Goal: Information Seeking & Learning: Obtain resource

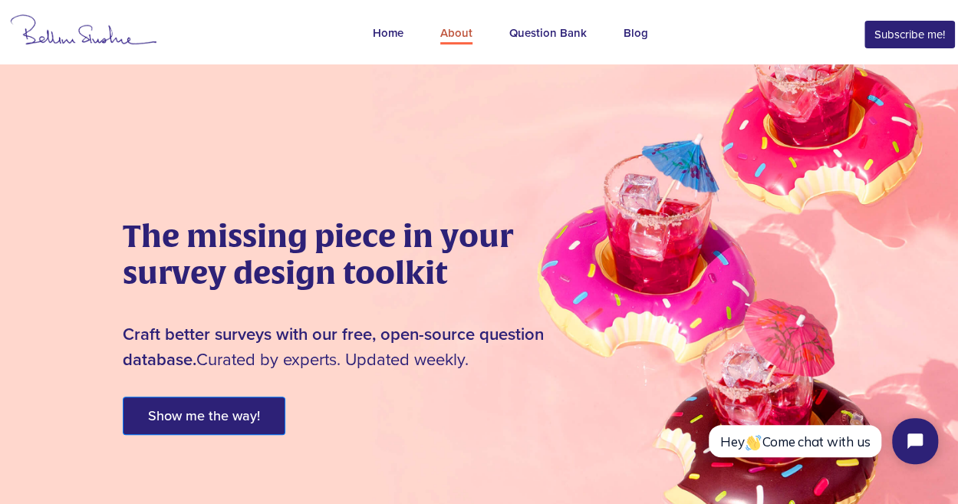
click at [462, 35] on div "About" at bounding box center [456, 35] width 32 height 20
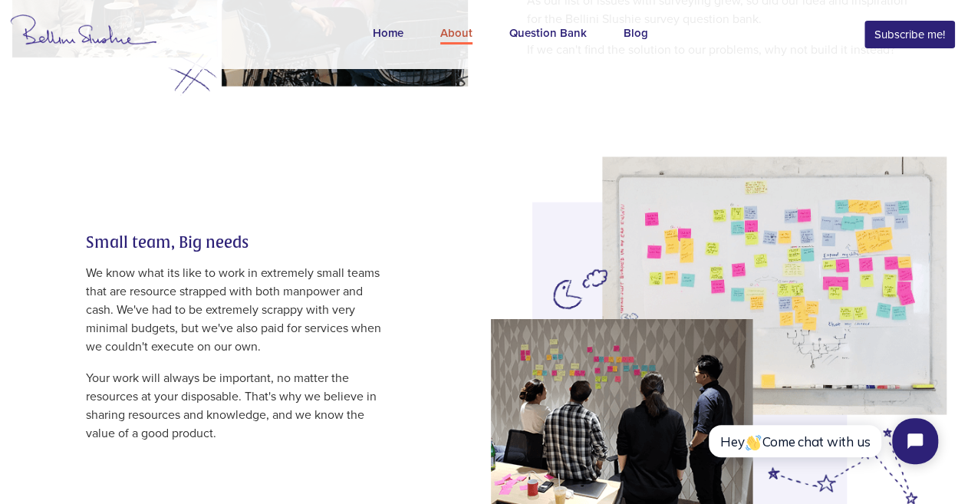
scroll to position [1075, 0]
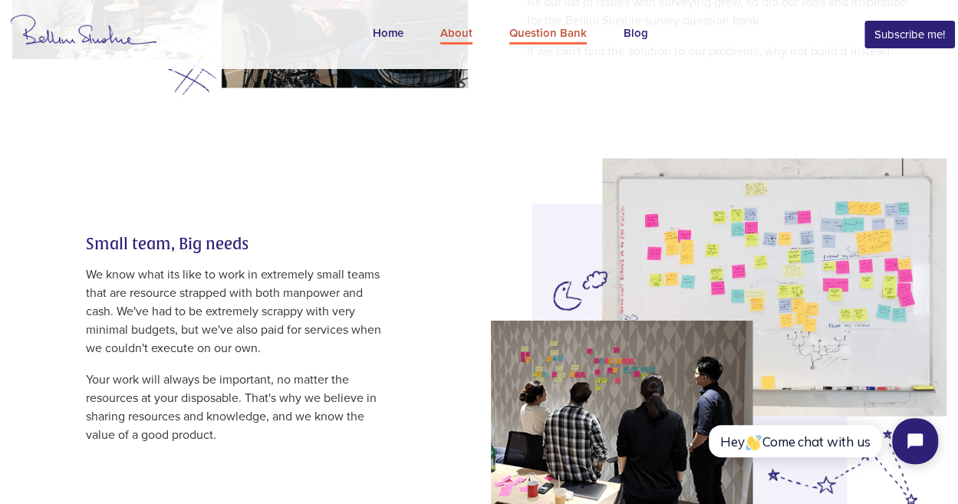
click at [555, 32] on div "Question Bank" at bounding box center [547, 35] width 77 height 20
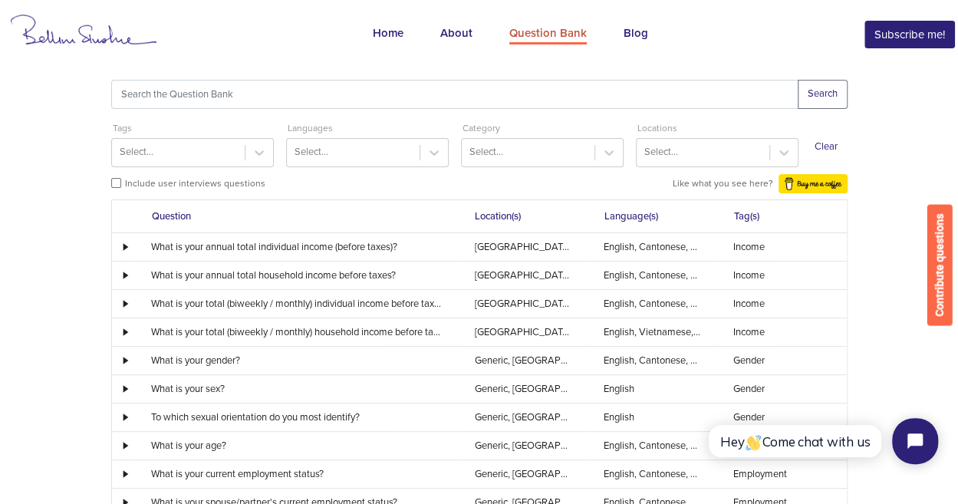
scroll to position [25, 0]
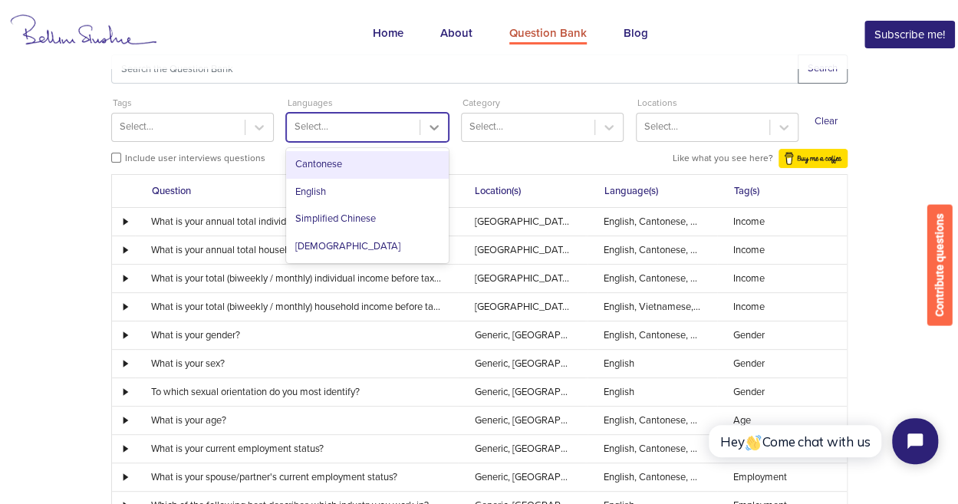
click at [434, 126] on icon at bounding box center [434, 127] width 15 height 15
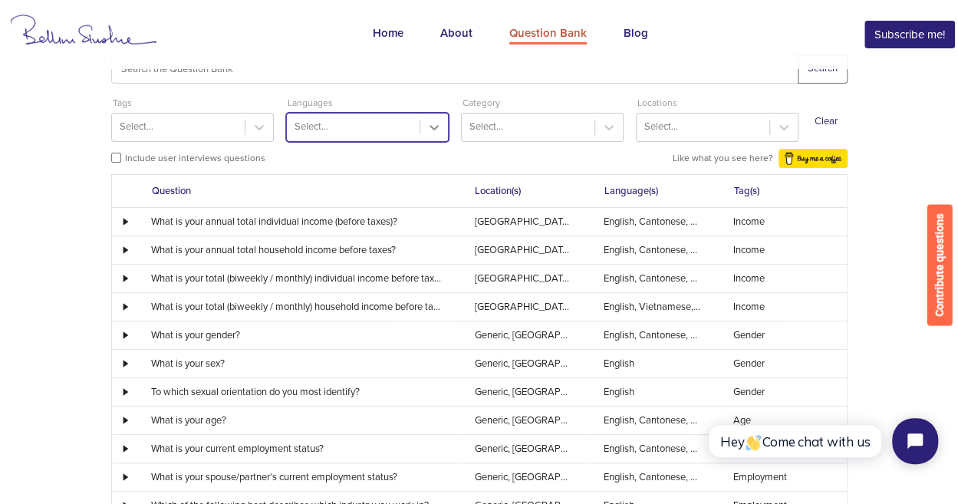
click at [434, 126] on icon at bounding box center [434, 127] width 15 height 15
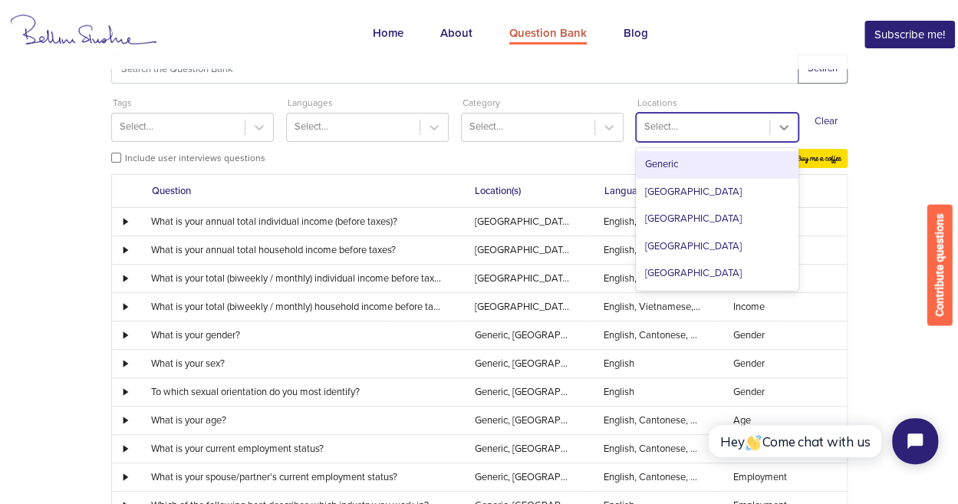
click at [793, 131] on div at bounding box center [784, 128] width 28 height 28
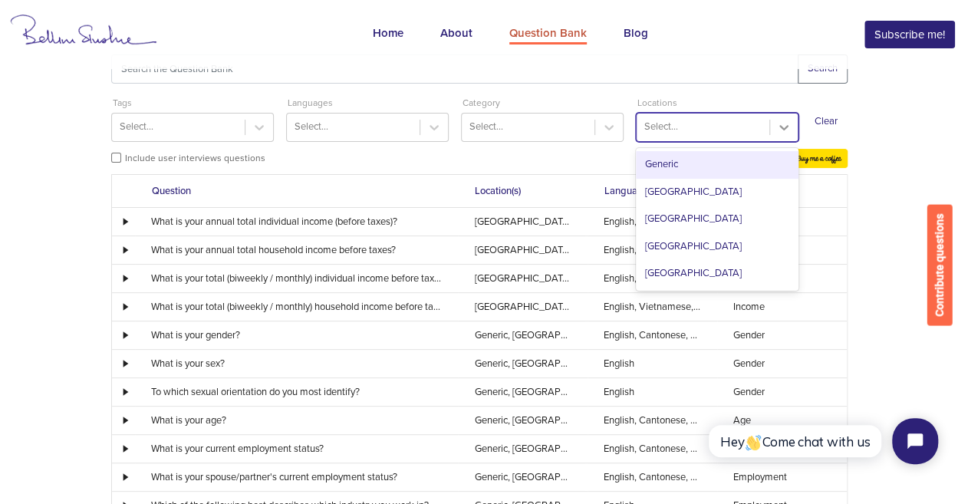
click at [778, 123] on icon at bounding box center [783, 127] width 15 height 15
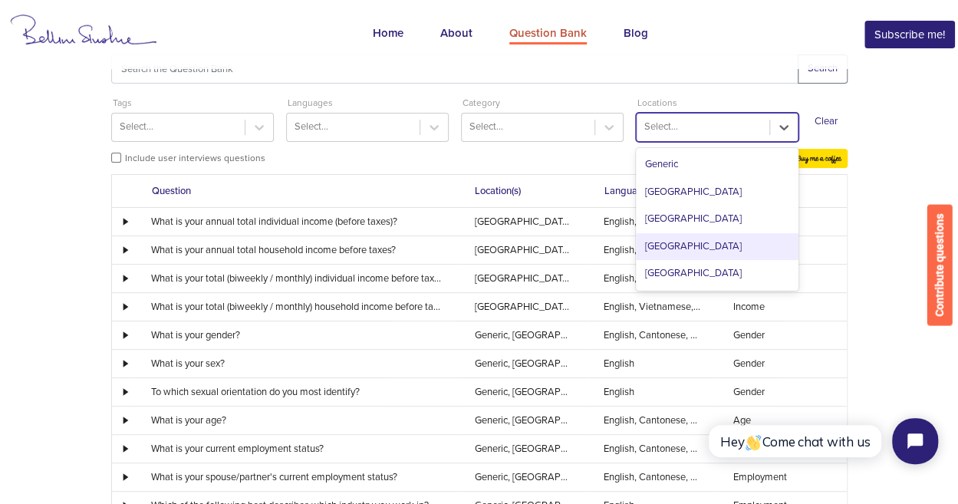
click at [685, 252] on div "[GEOGRAPHIC_DATA]" at bounding box center [717, 247] width 163 height 28
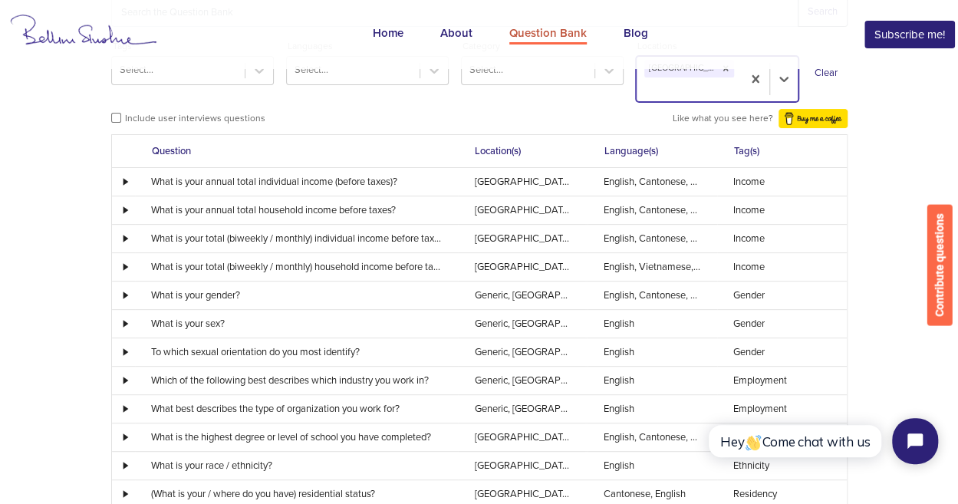
scroll to position [1, 0]
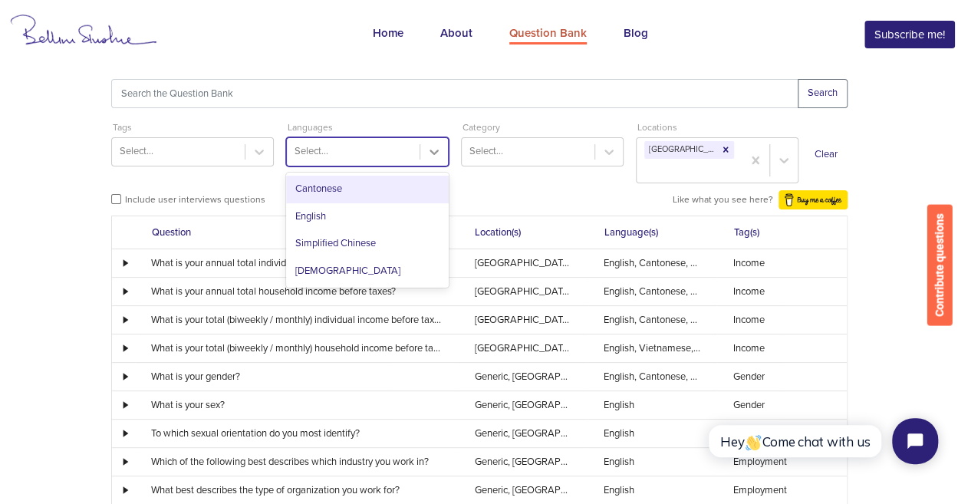
click at [424, 148] on div at bounding box center [434, 152] width 28 height 28
click at [329, 222] on div "English" at bounding box center [367, 217] width 163 height 28
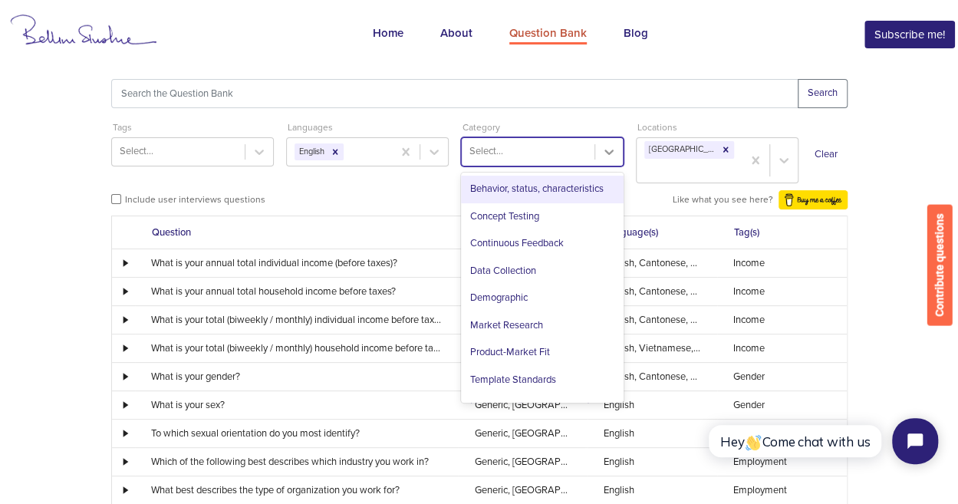
click at [611, 157] on icon at bounding box center [608, 151] width 15 height 15
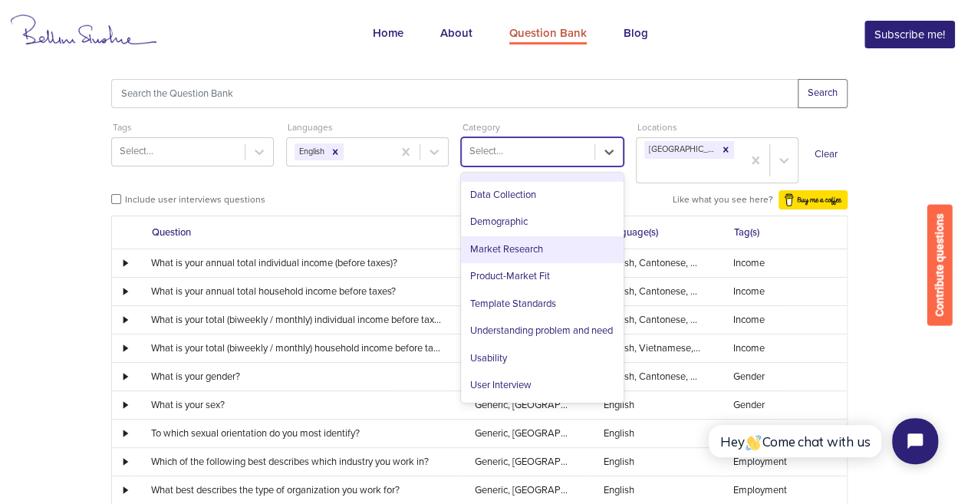
scroll to position [105, 0]
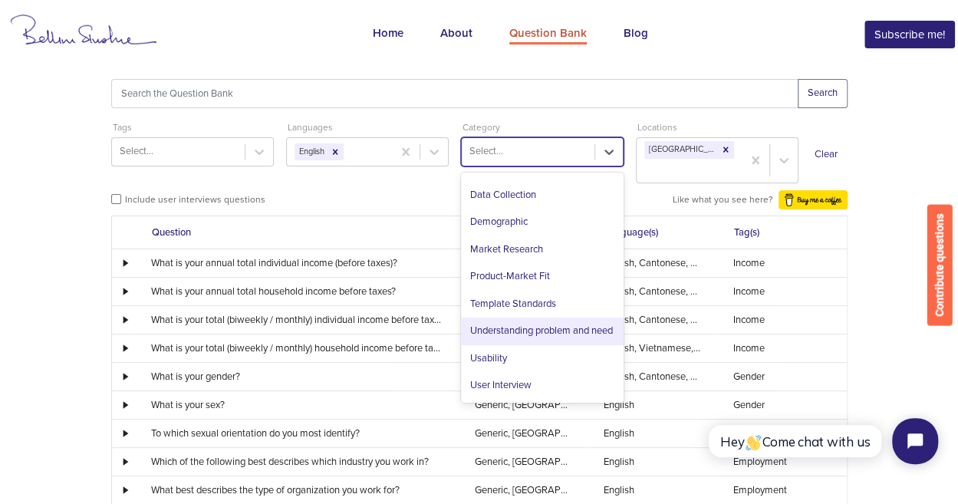
click at [503, 327] on div "Understanding problem and need" at bounding box center [542, 332] width 163 height 28
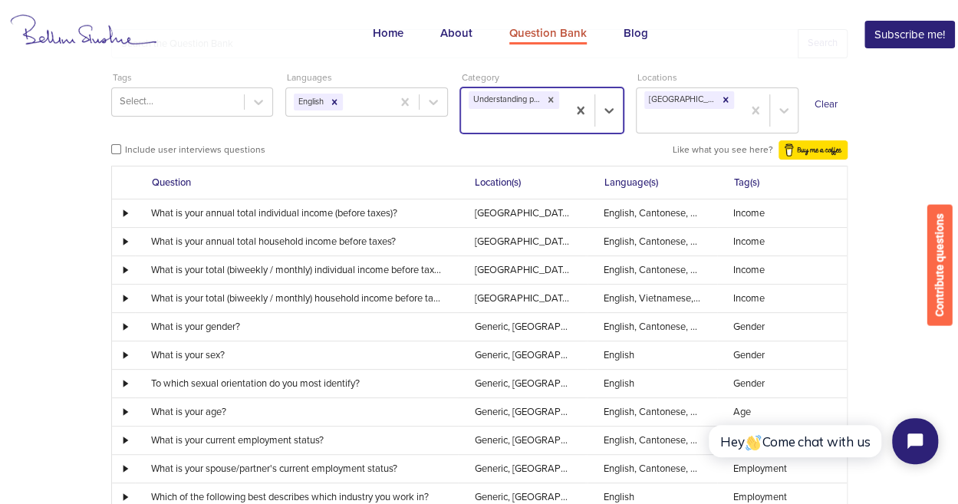
scroll to position [51, 0]
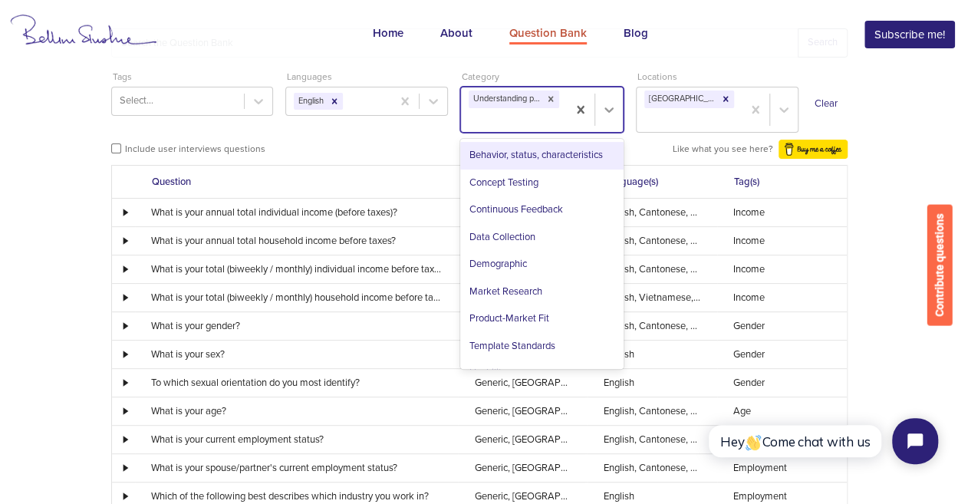
click at [613, 115] on icon at bounding box center [608, 109] width 15 height 15
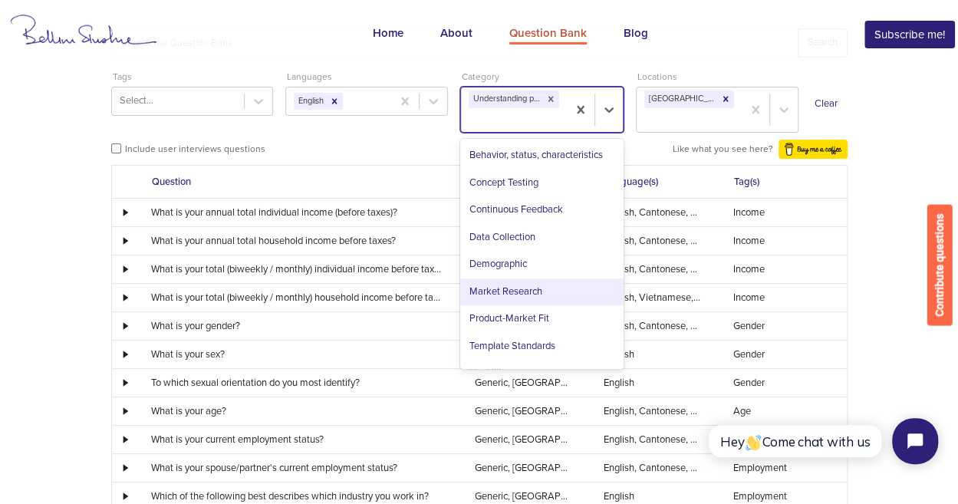
scroll to position [63, 0]
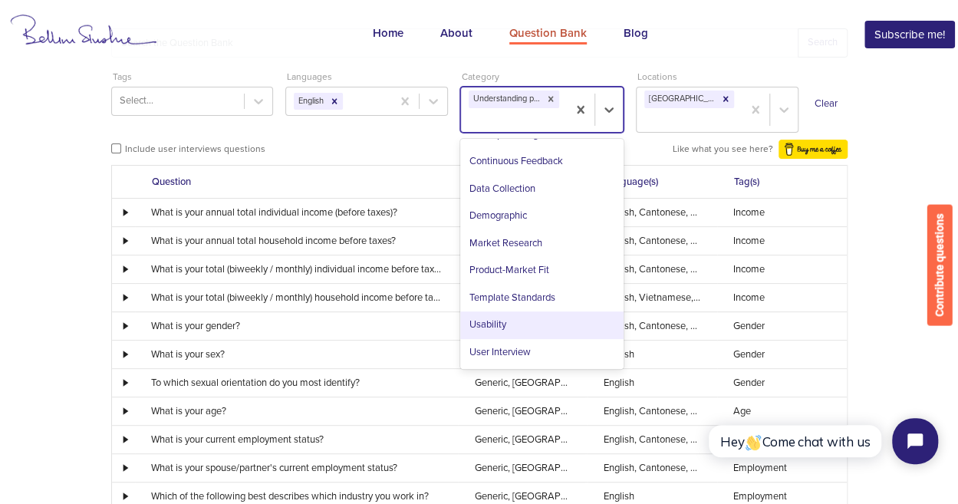
click at [476, 328] on div "Usability" at bounding box center [541, 325] width 163 height 28
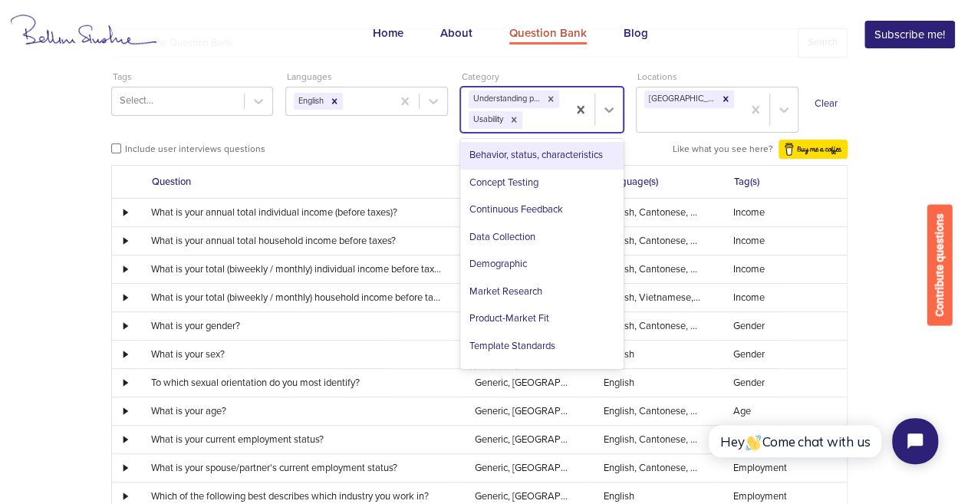
click at [608, 115] on icon at bounding box center [608, 109] width 15 height 15
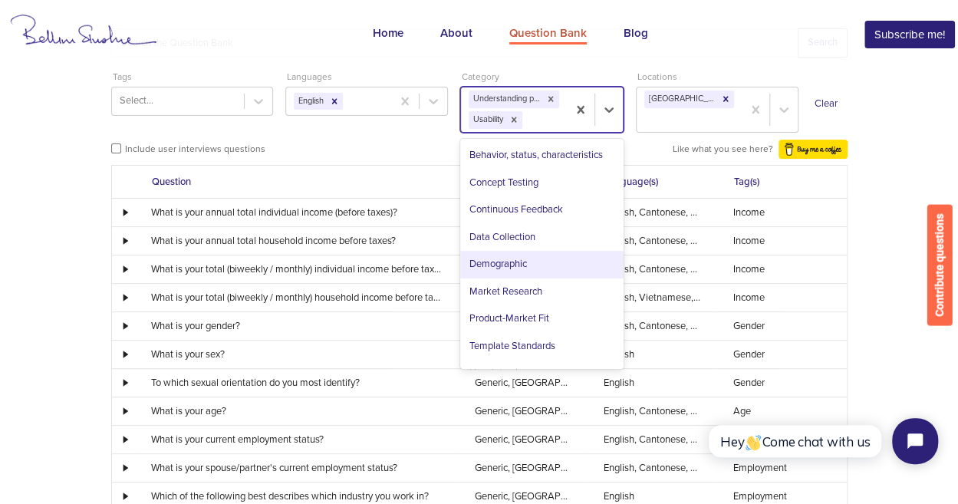
scroll to position [36, 0]
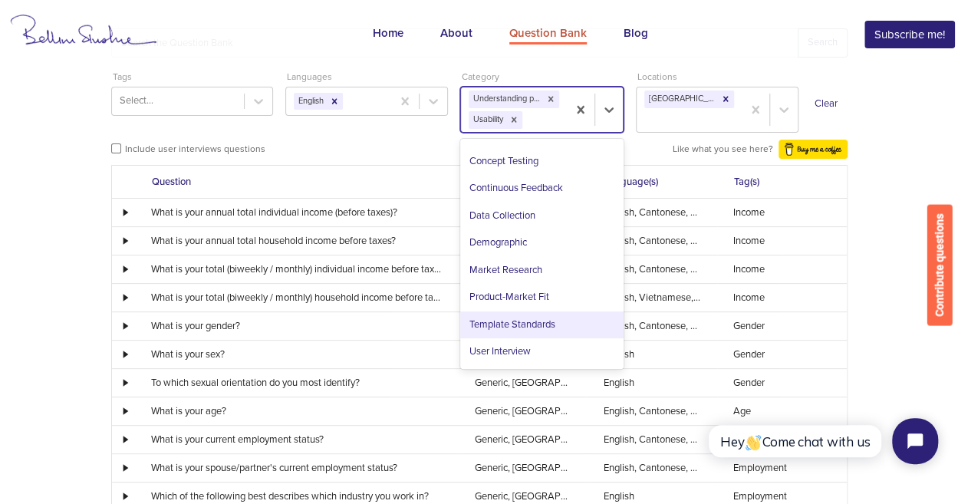
click at [526, 331] on div "Template Standards" at bounding box center [541, 325] width 163 height 28
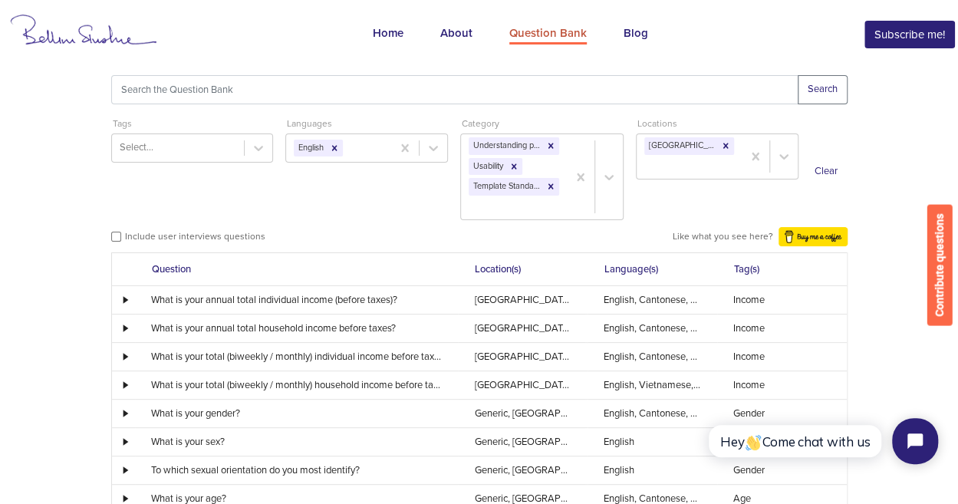
scroll to position [0, 0]
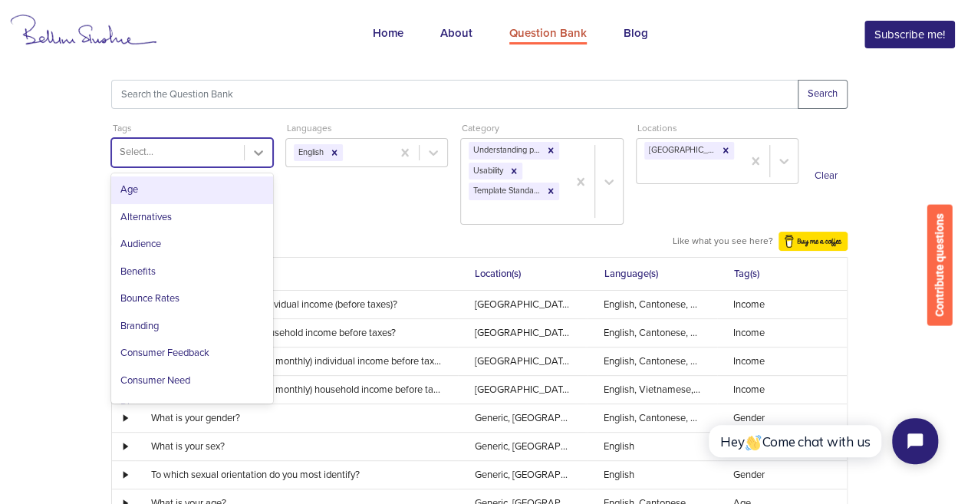
click at [258, 157] on icon at bounding box center [258, 152] width 15 height 15
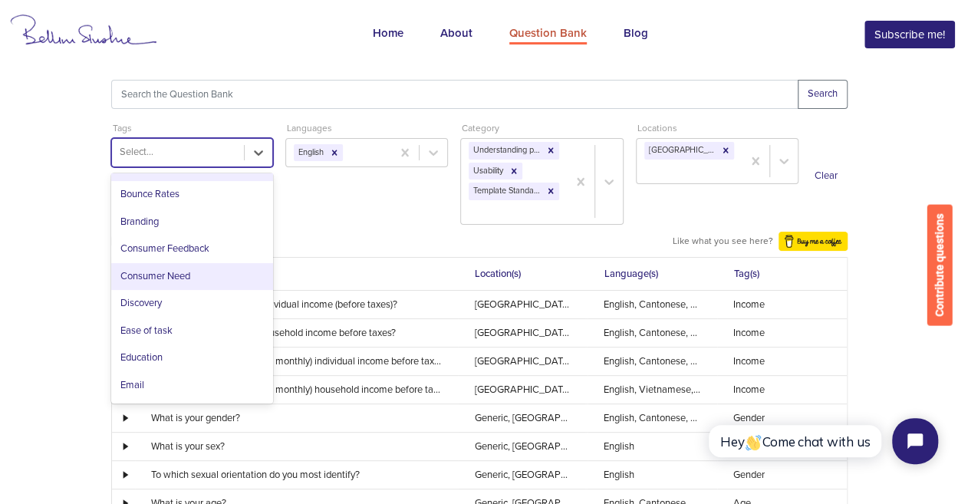
scroll to position [105, 0]
click at [209, 254] on div "Consumer Feedback" at bounding box center [192, 249] width 163 height 28
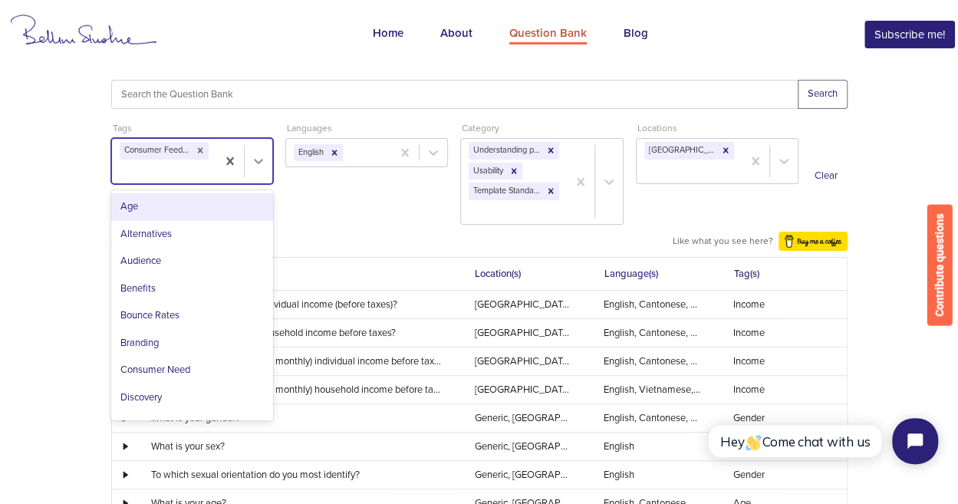
click at [257, 162] on icon at bounding box center [258, 161] width 9 height 5
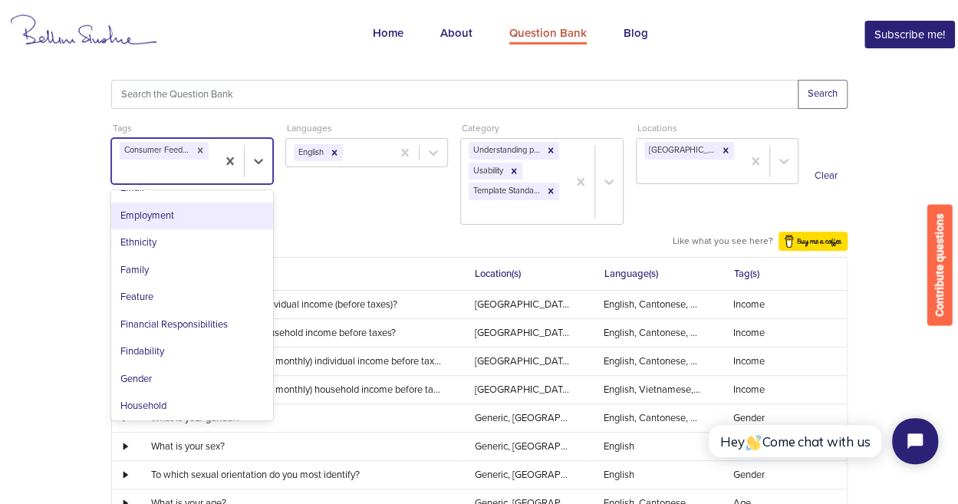
scroll to position [292, 0]
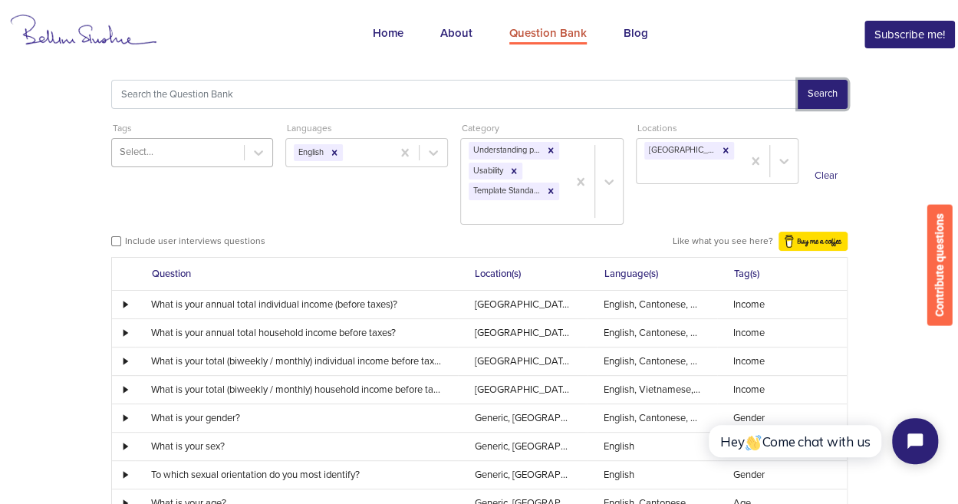
click at [818, 91] on button "Search" at bounding box center [823, 94] width 50 height 29
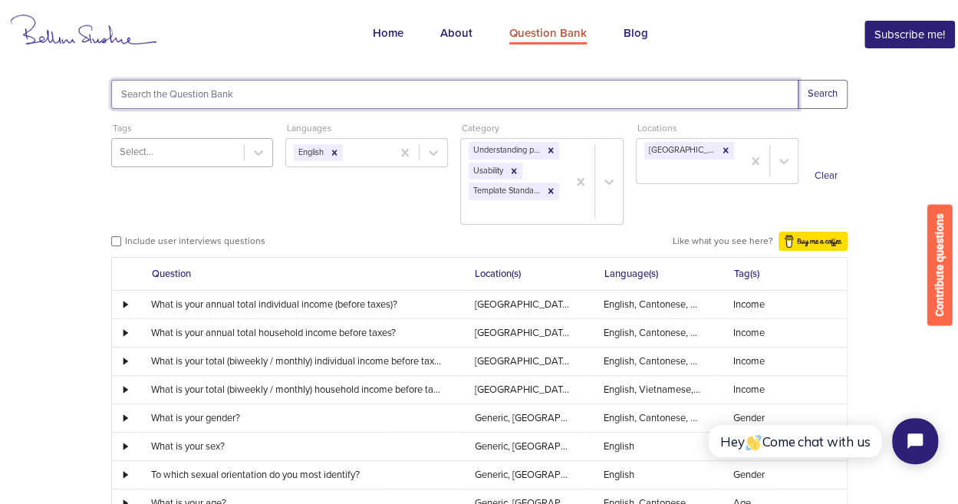
click at [176, 96] on input "text" at bounding box center [454, 94] width 687 height 29
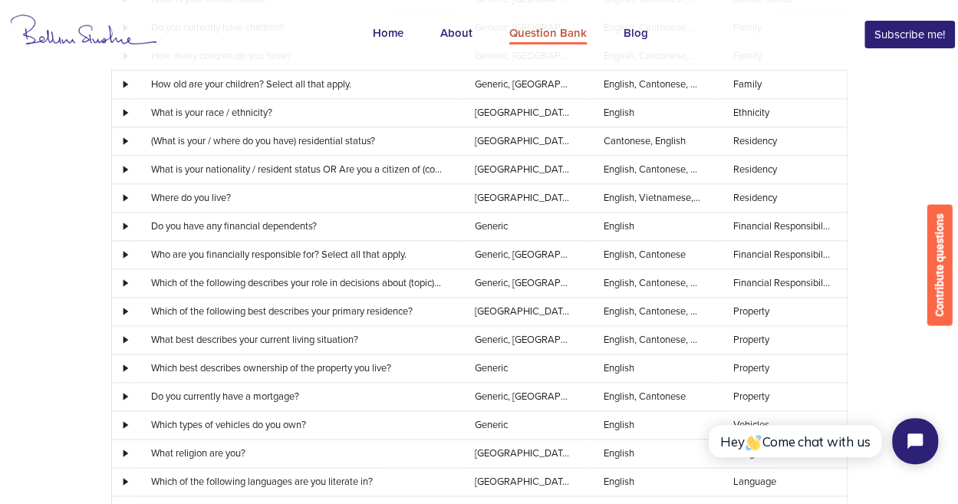
scroll to position [0, 0]
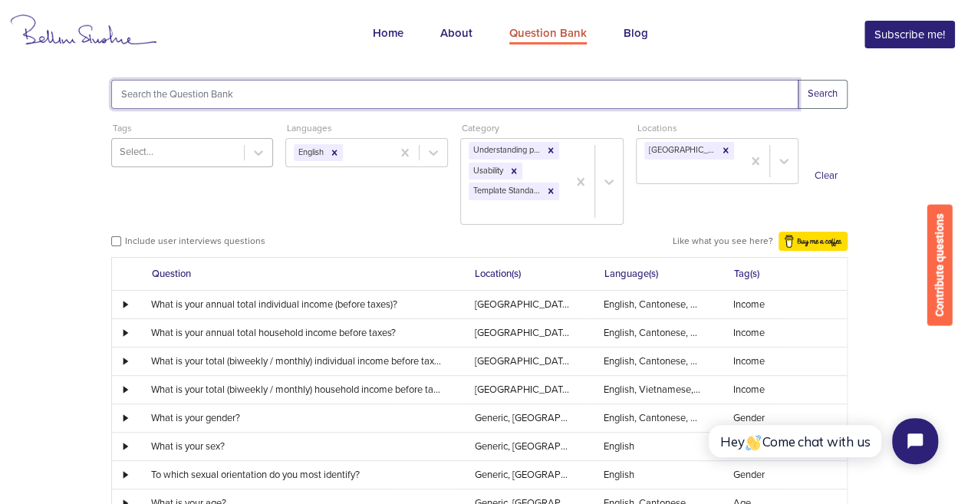
click at [277, 91] on input "text" at bounding box center [454, 94] width 687 height 29
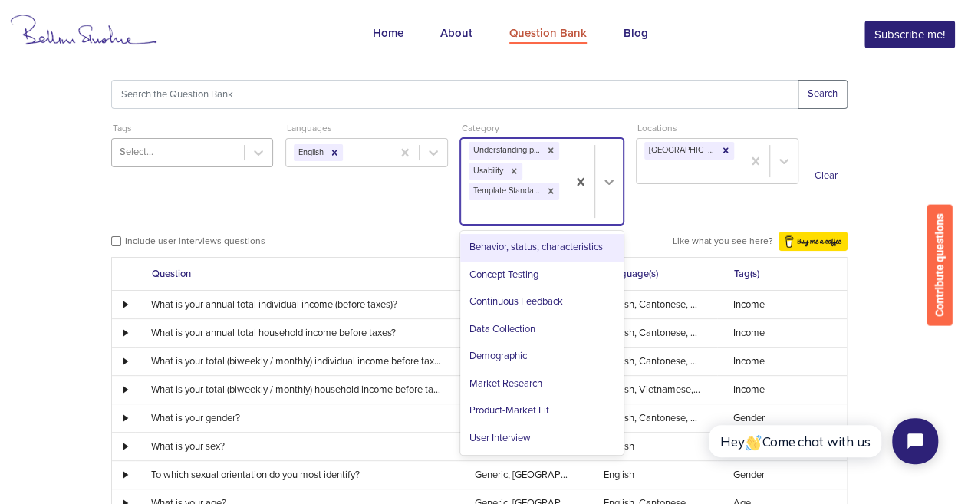
click at [611, 181] on icon at bounding box center [608, 181] width 15 height 15
click at [582, 252] on div "Behavior, status, characteristics" at bounding box center [541, 248] width 163 height 28
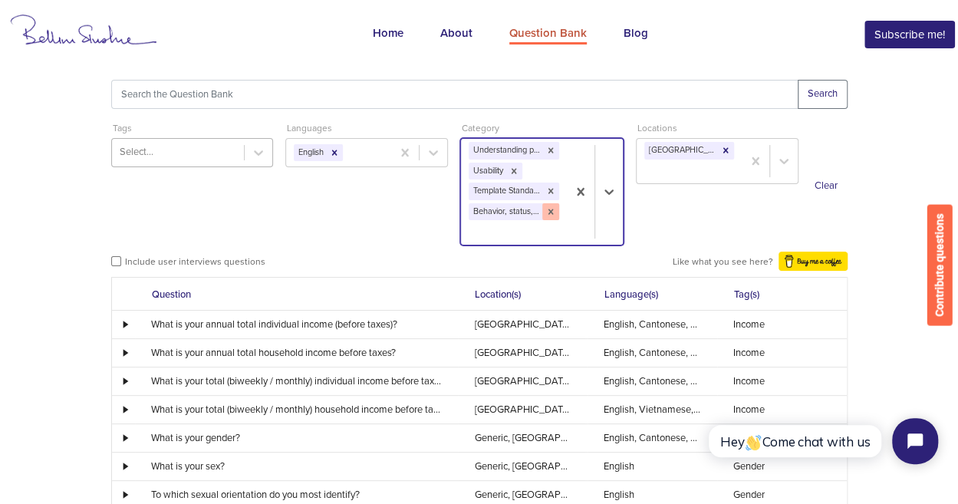
click at [554, 211] on icon at bounding box center [550, 211] width 11 height 11
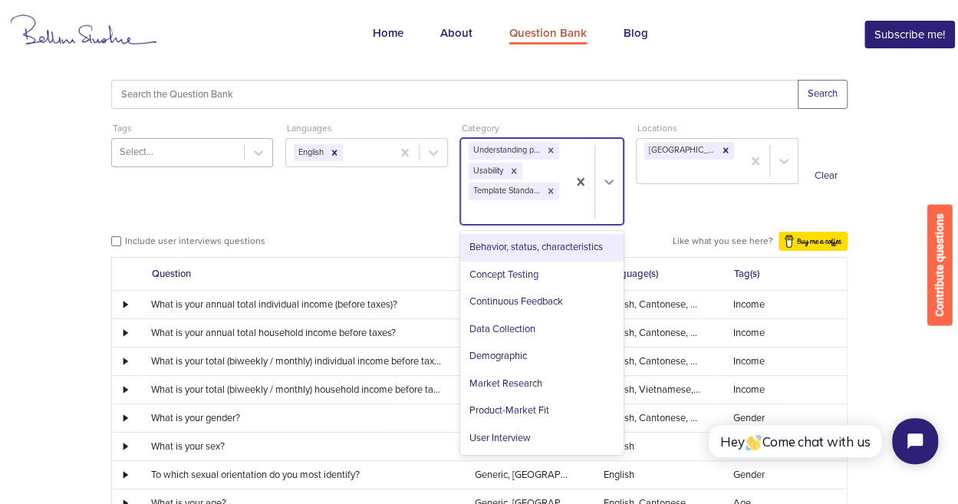
click at [606, 184] on icon at bounding box center [608, 181] width 15 height 15
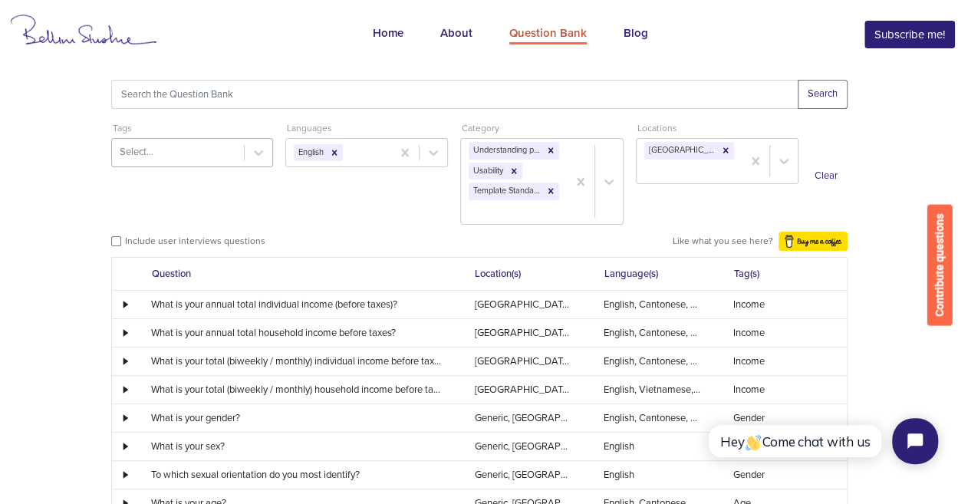
click at [404, 213] on div "tags Select... languages English category Understanding problem and need Usabil…" at bounding box center [479, 176] width 736 height 110
click at [114, 242] on input "checkbox" at bounding box center [116, 241] width 10 height 10
checkbox input "false"
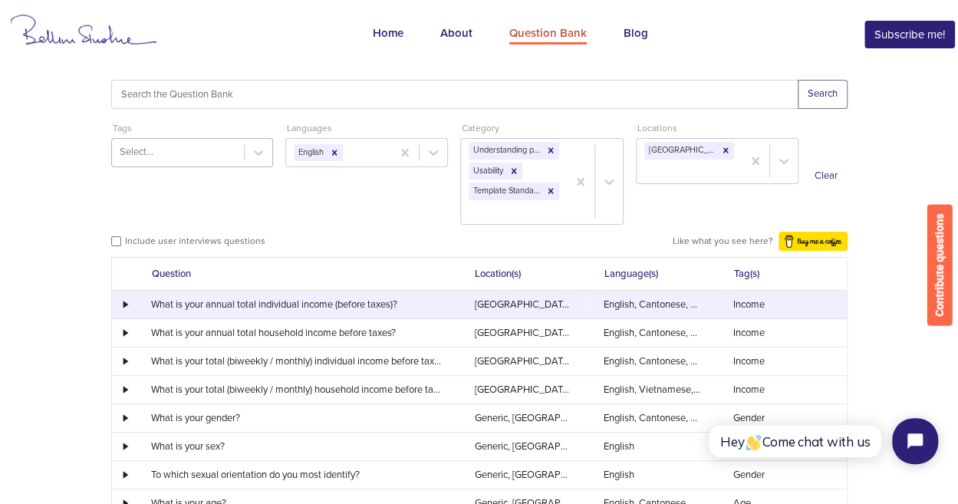
click at [126, 303] on div at bounding box center [123, 305] width 21 height 8
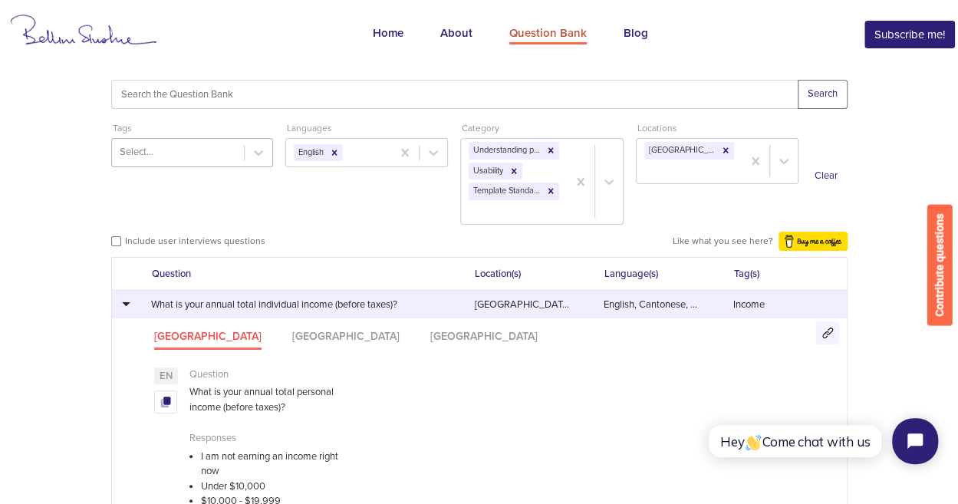
click at [127, 302] on div at bounding box center [123, 304] width 21 height 8
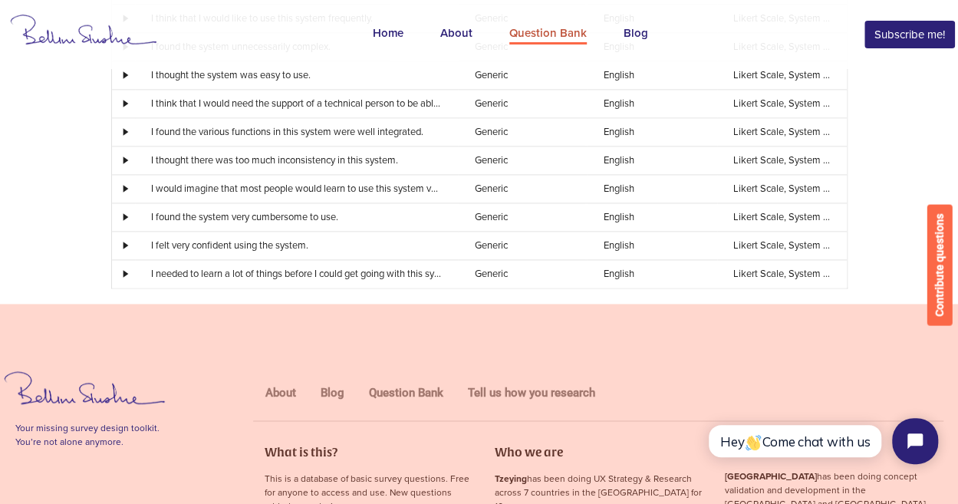
scroll to position [3727, 0]
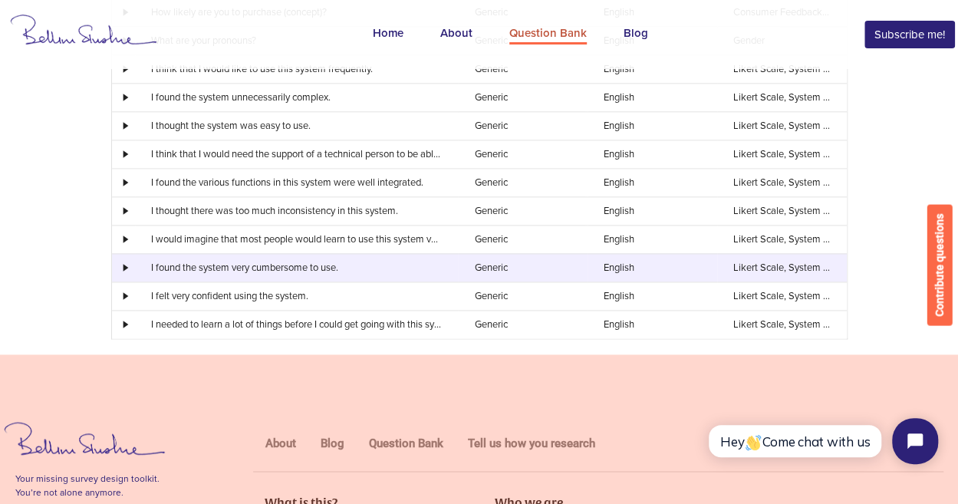
click at [123, 264] on div at bounding box center [123, 268] width 21 height 8
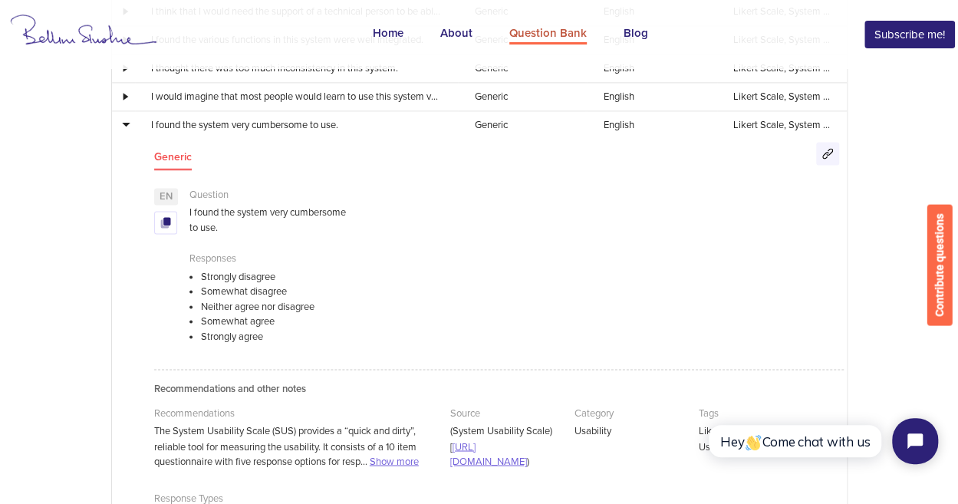
scroll to position [3824, 0]
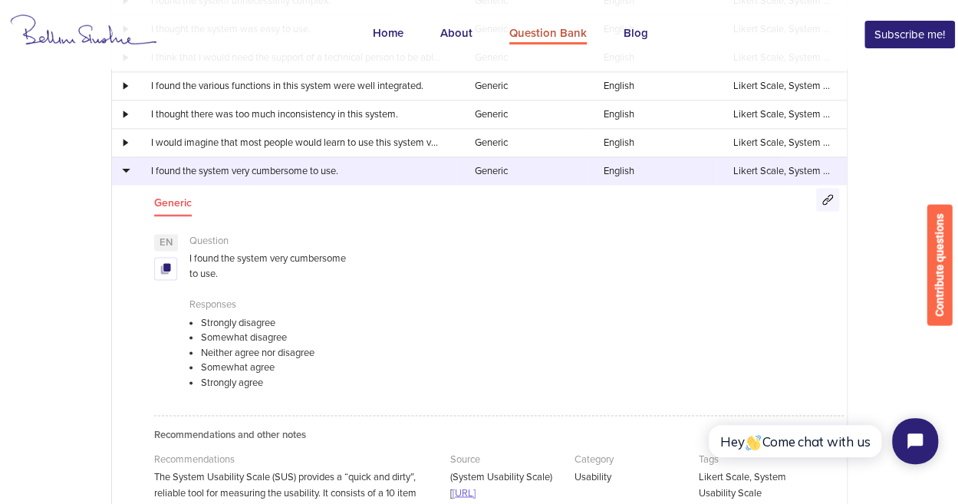
click at [130, 166] on div at bounding box center [123, 170] width 21 height 8
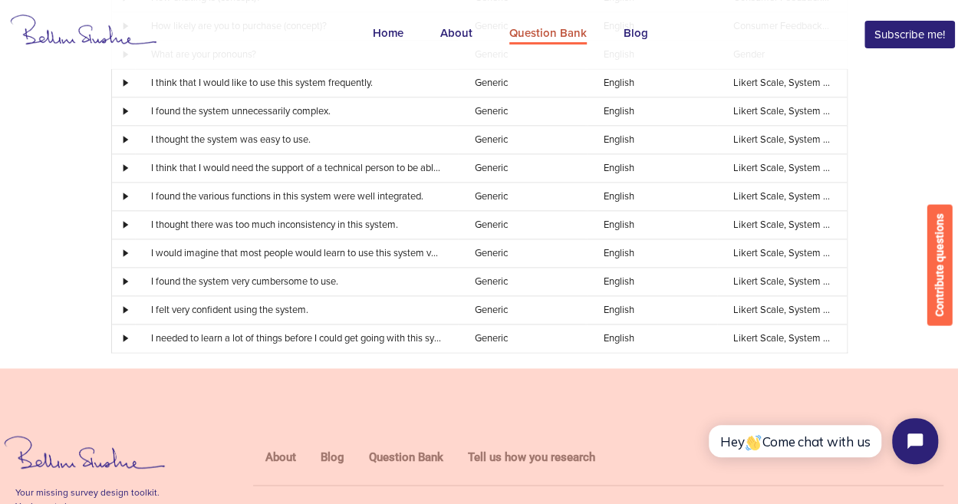
scroll to position [3686, 0]
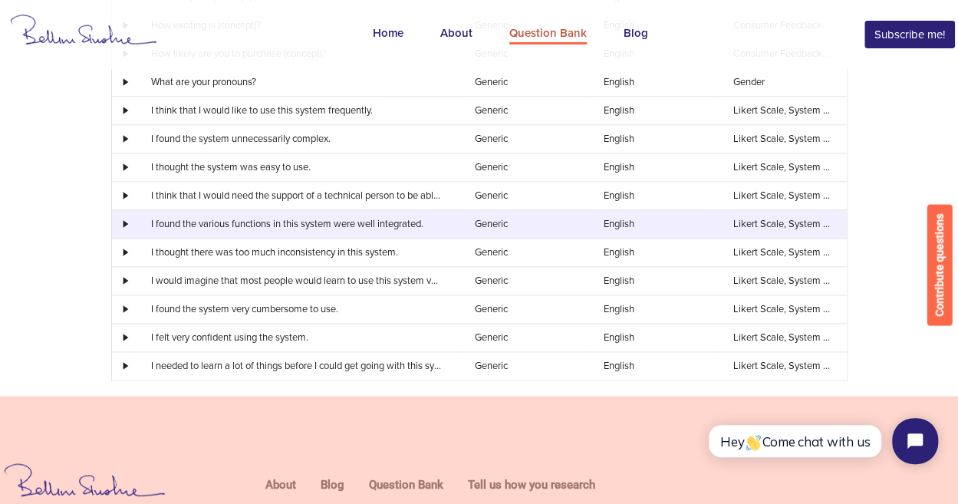
click at [124, 220] on div at bounding box center [123, 224] width 21 height 8
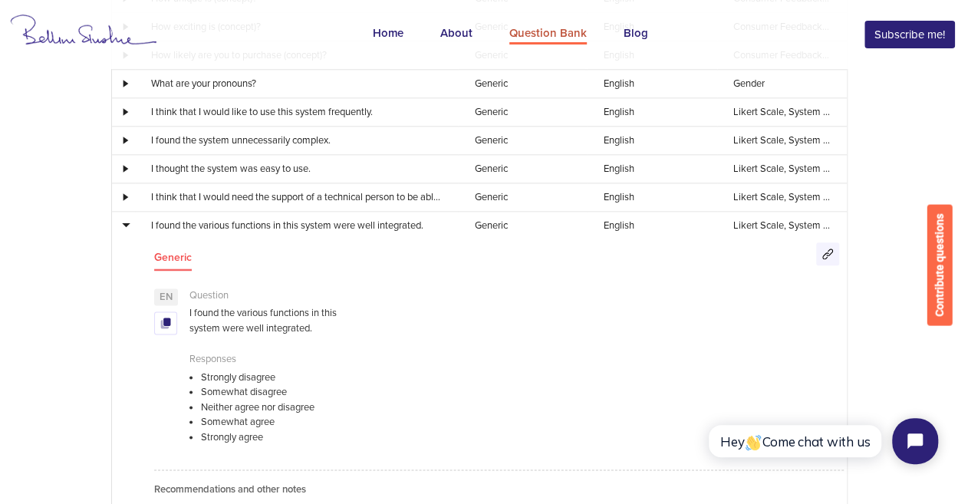
scroll to position [3682, 0]
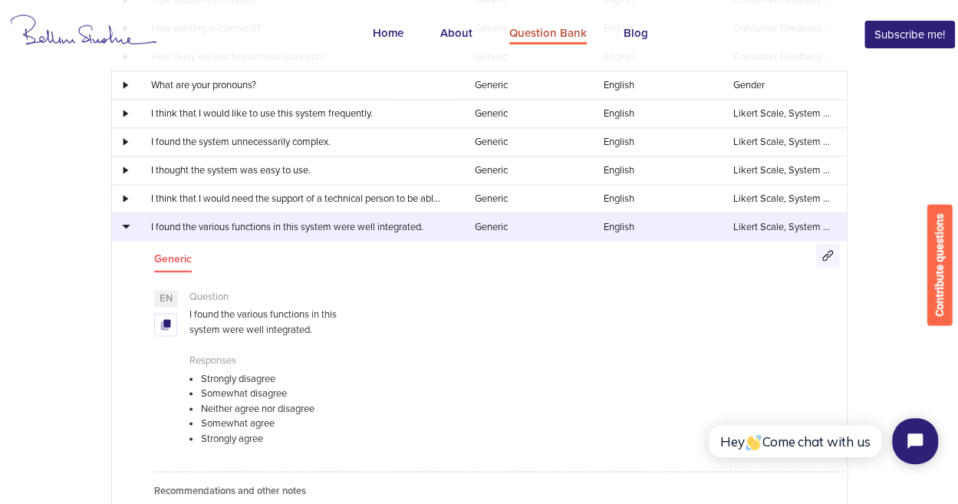
click at [127, 222] on div at bounding box center [123, 226] width 21 height 8
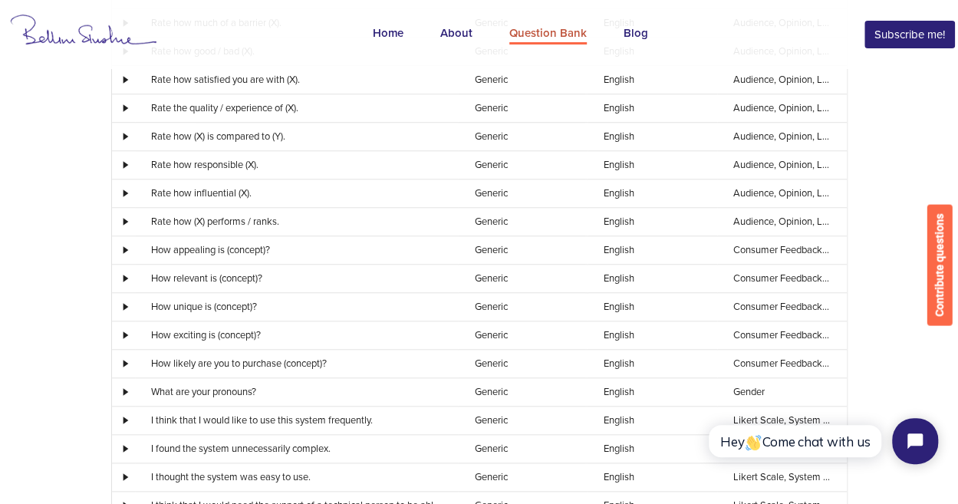
scroll to position [3376, 0]
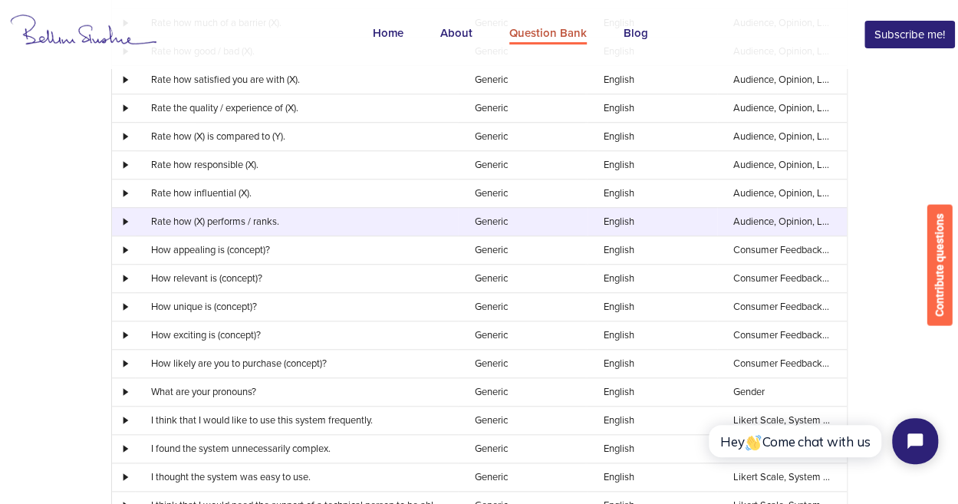
click at [121, 218] on div at bounding box center [123, 222] width 21 height 8
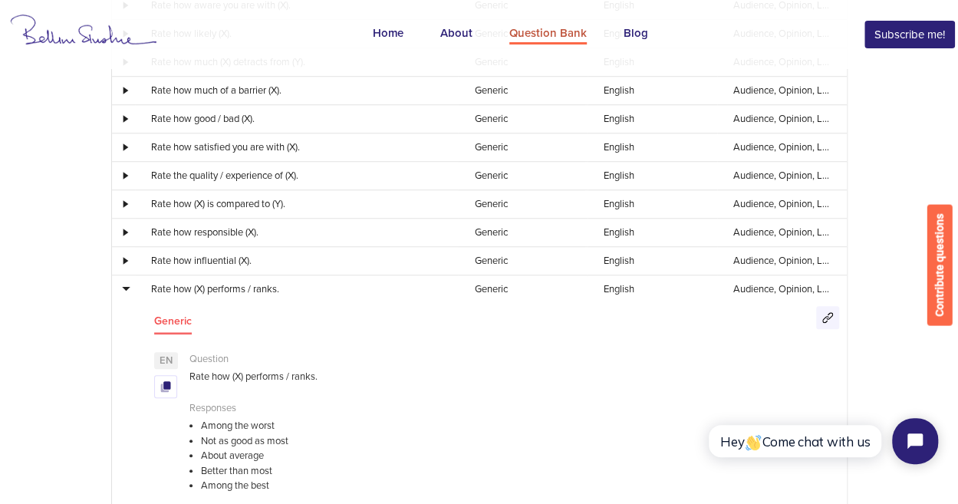
scroll to position [3279, 0]
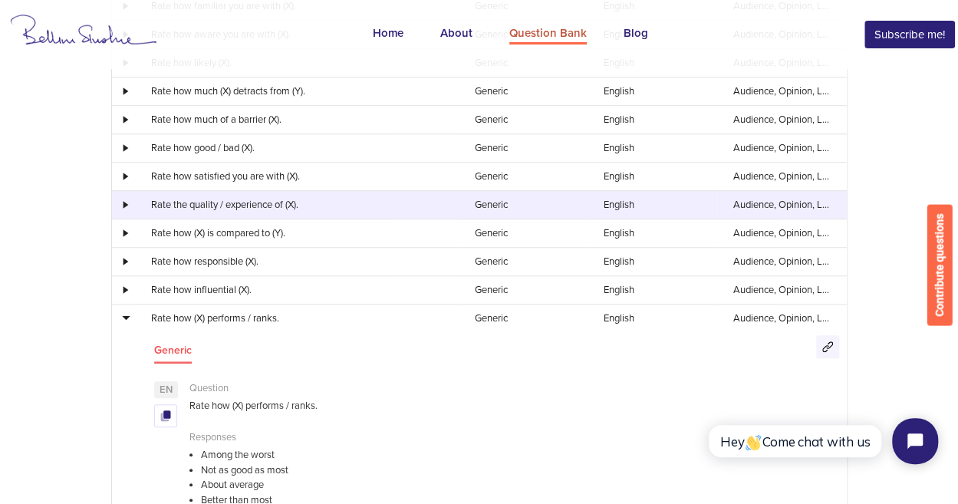
click at [123, 201] on div at bounding box center [123, 205] width 21 height 8
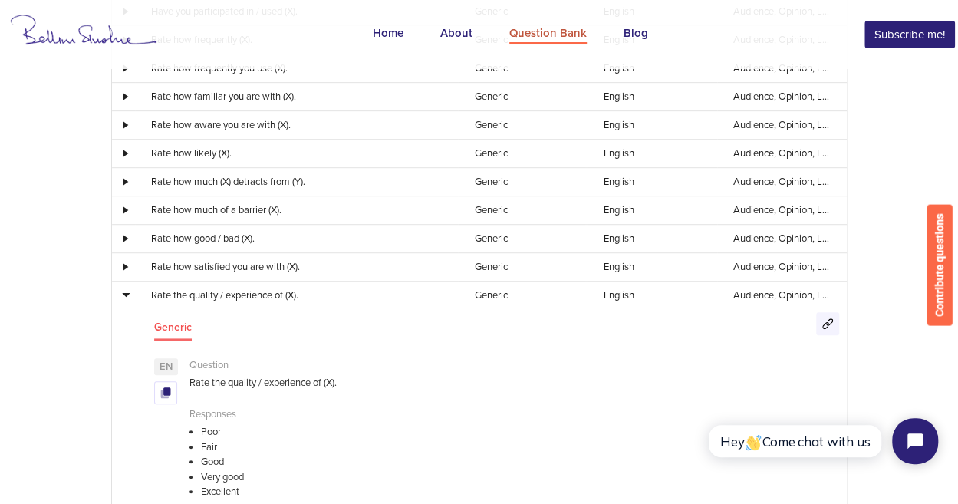
scroll to position [3187, 0]
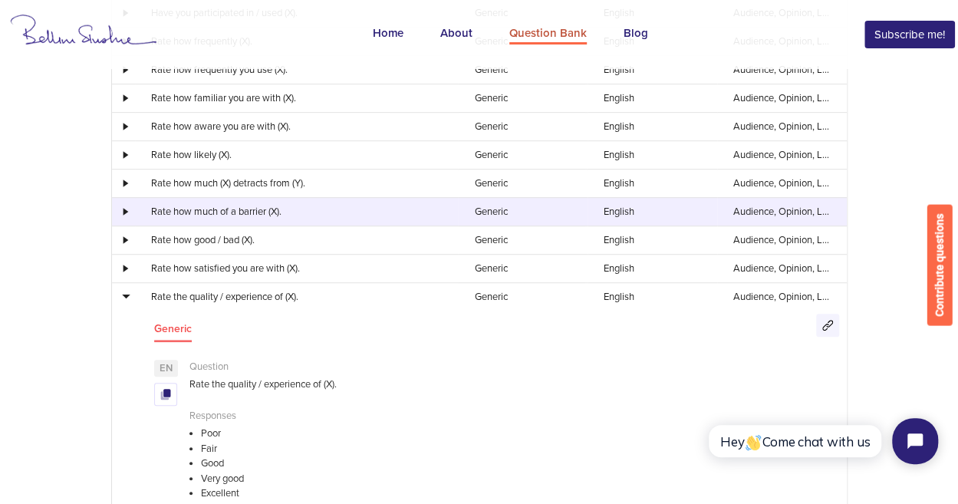
click at [129, 197] on td at bounding box center [123, 211] width 23 height 28
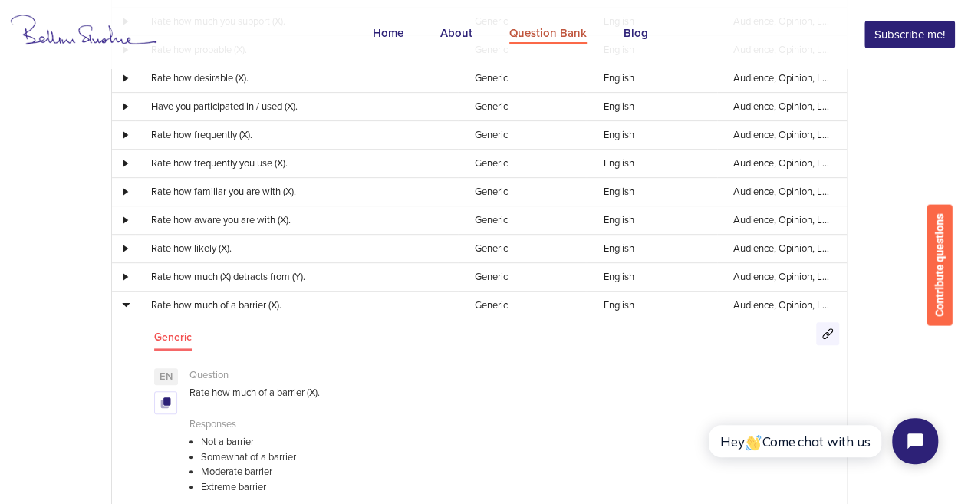
scroll to position [3093, 0]
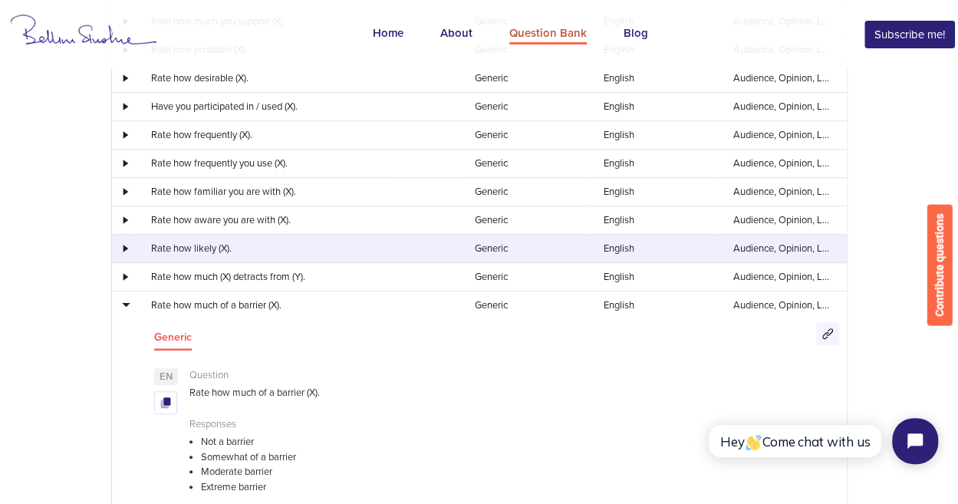
click at [123, 245] on div at bounding box center [123, 249] width 21 height 8
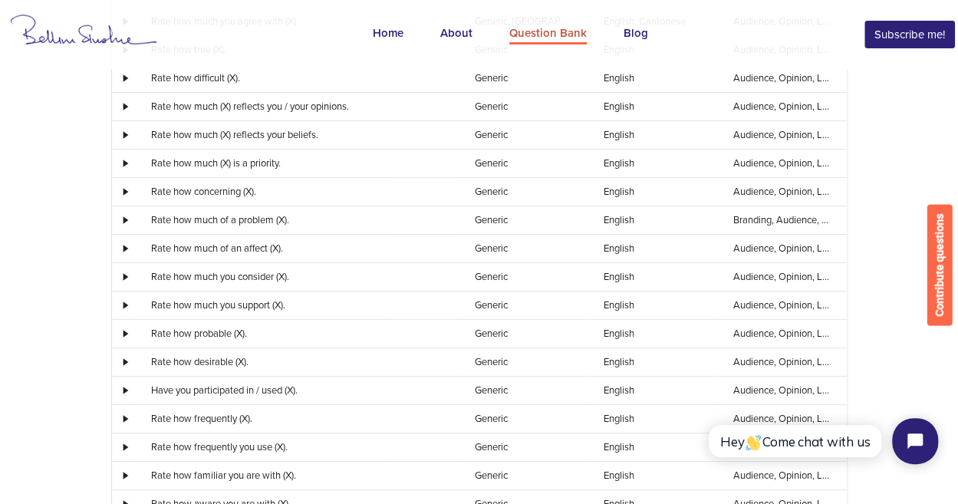
scroll to position [2811, 0]
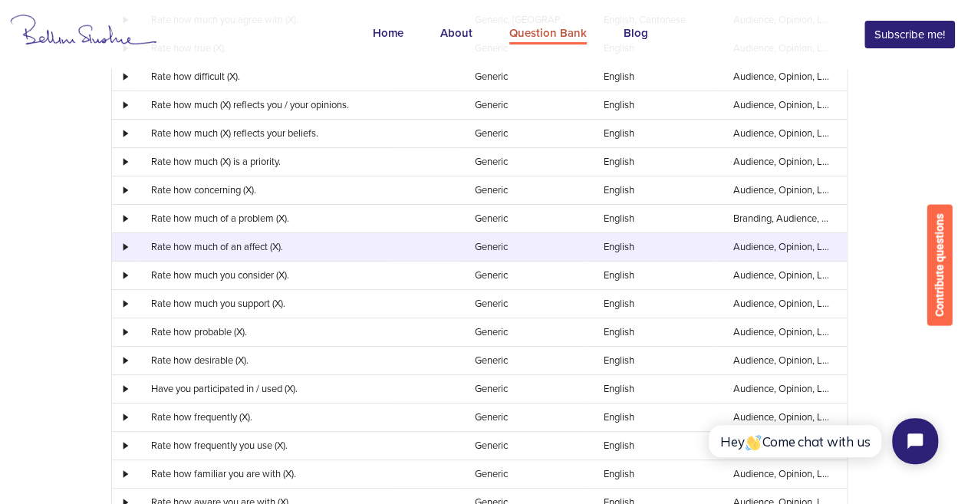
click at [122, 243] on div at bounding box center [123, 247] width 21 height 8
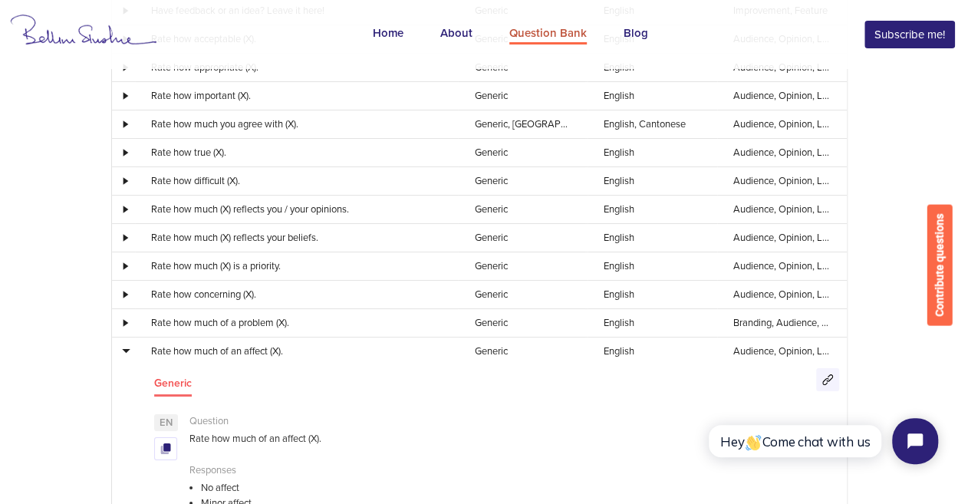
scroll to position [2707, 0]
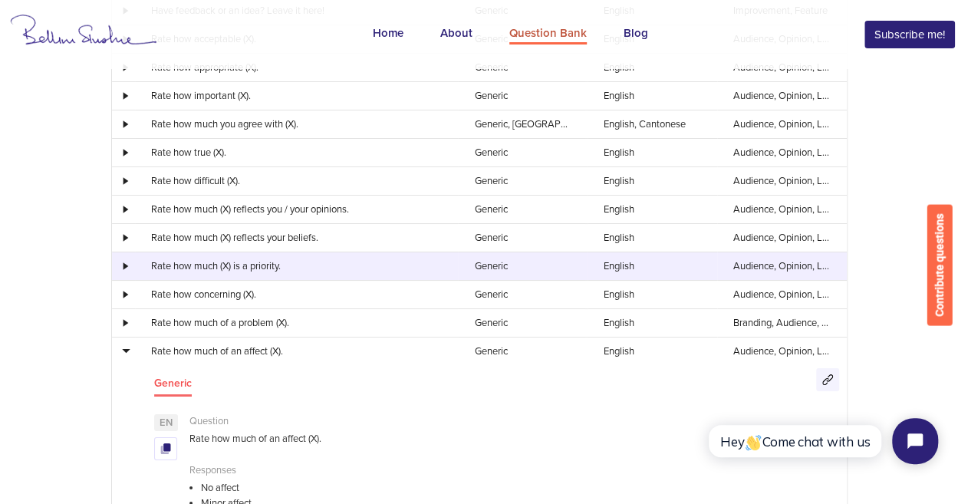
click at [126, 262] on div at bounding box center [123, 266] width 21 height 8
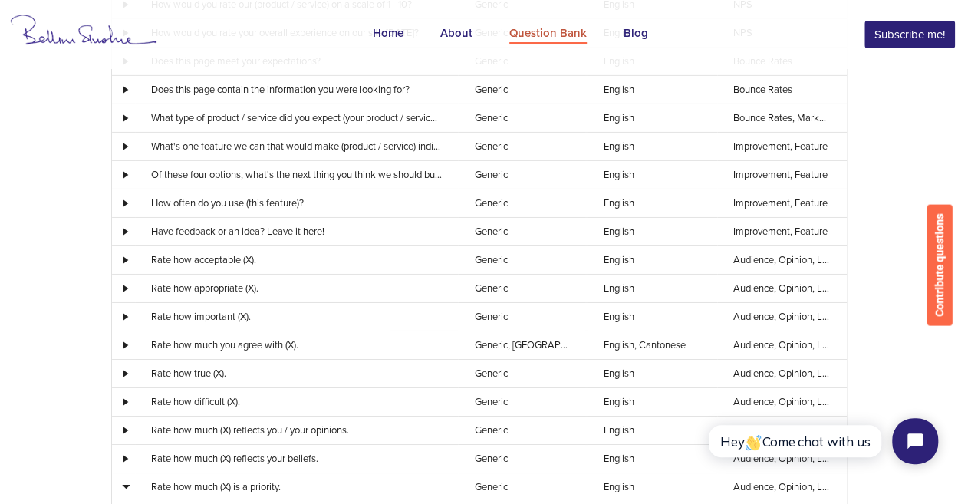
scroll to position [2460, 0]
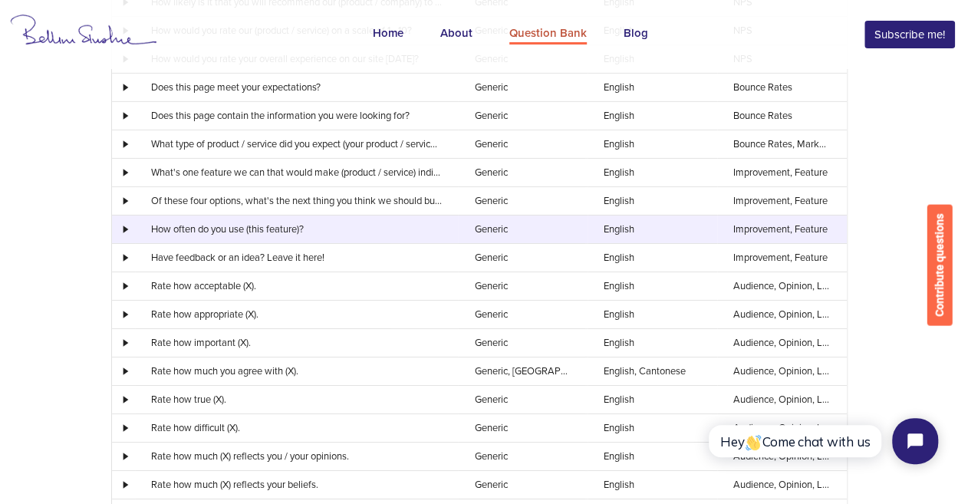
click at [127, 226] on div at bounding box center [123, 230] width 21 height 8
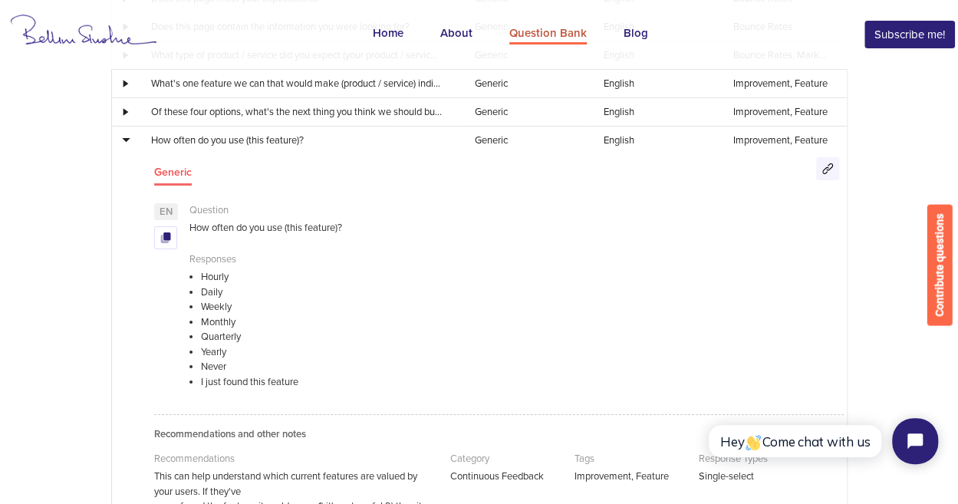
scroll to position [2515, 0]
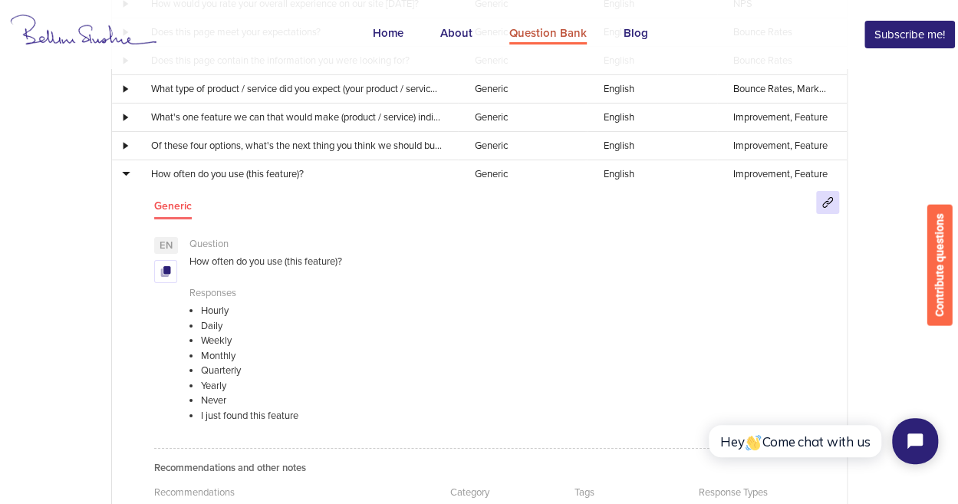
click at [828, 197] on icon at bounding box center [829, 200] width 7 height 7
click at [166, 266] on icon at bounding box center [166, 270] width 7 height 8
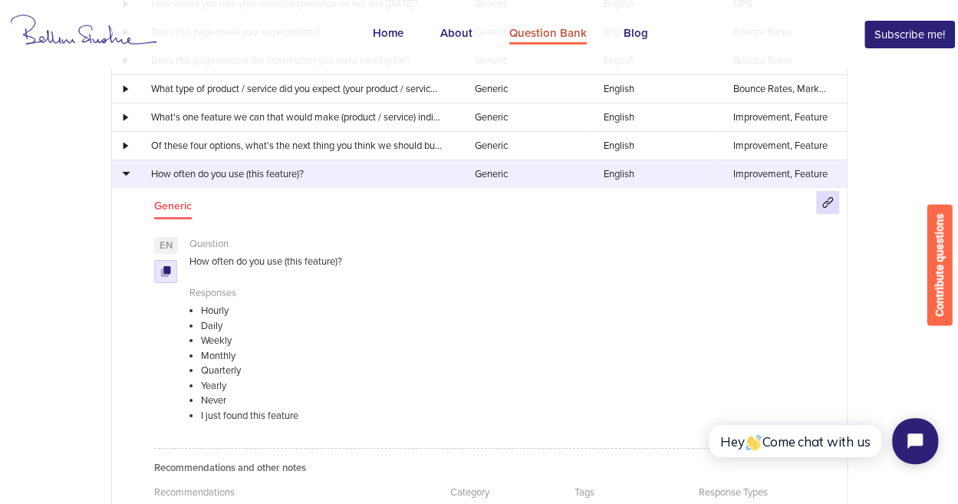
click at [127, 170] on div at bounding box center [123, 174] width 21 height 8
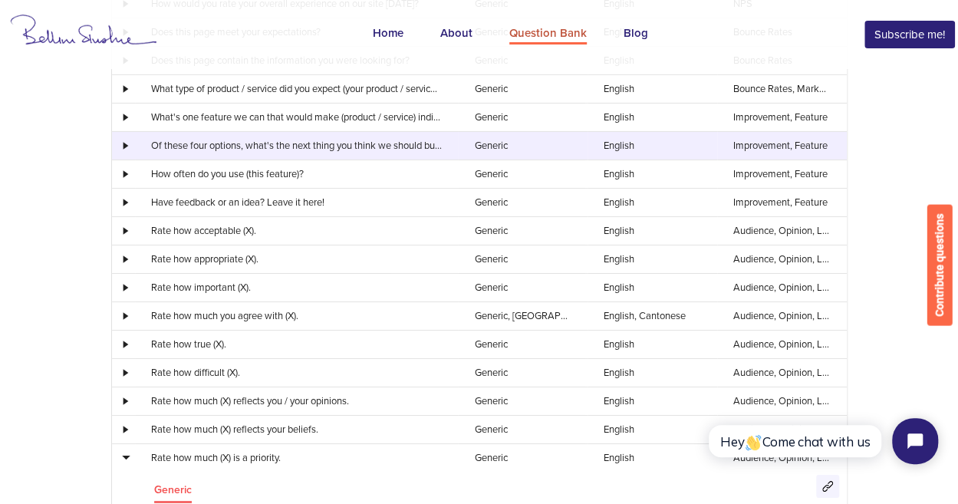
click at [124, 131] on td at bounding box center [123, 145] width 23 height 28
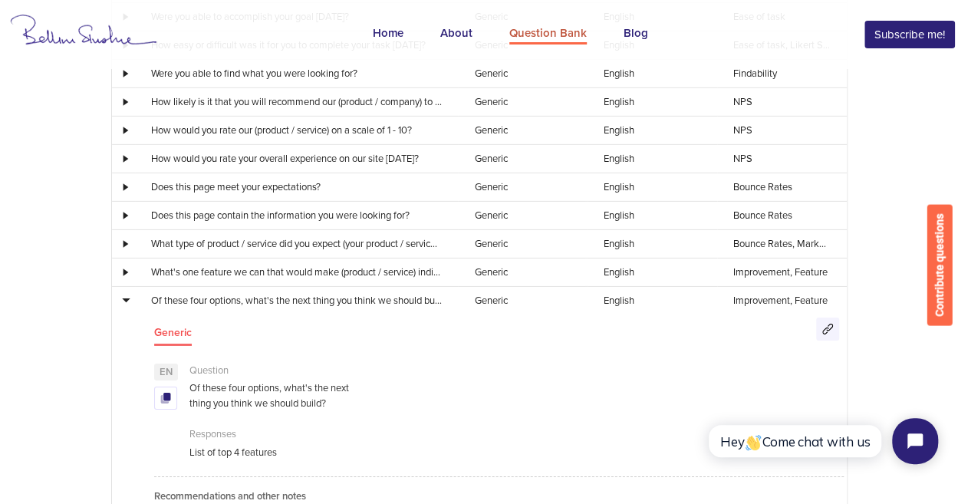
scroll to position [2355, 0]
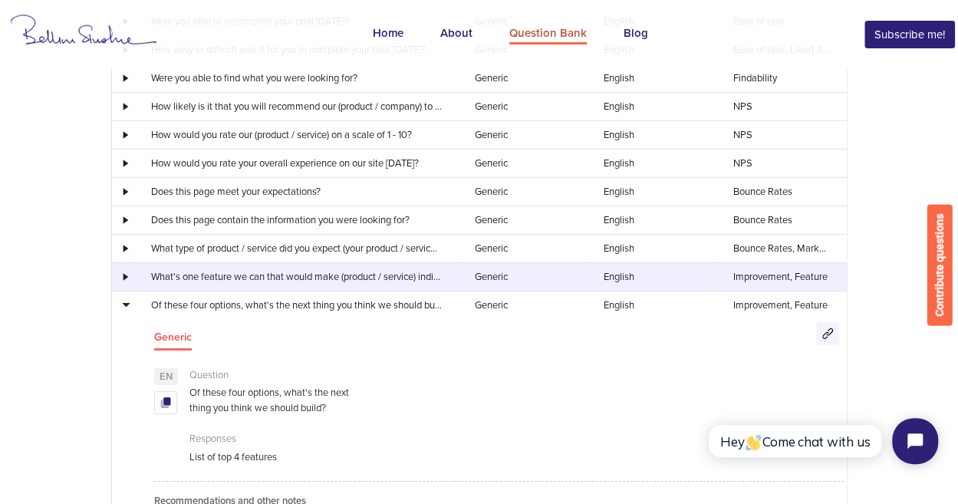
click at [127, 273] on div at bounding box center [123, 277] width 21 height 8
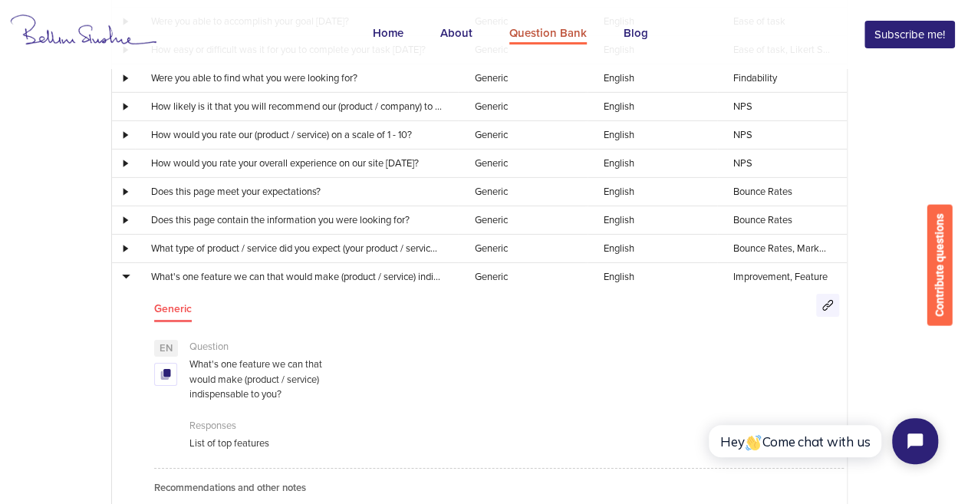
scroll to position [2368, 0]
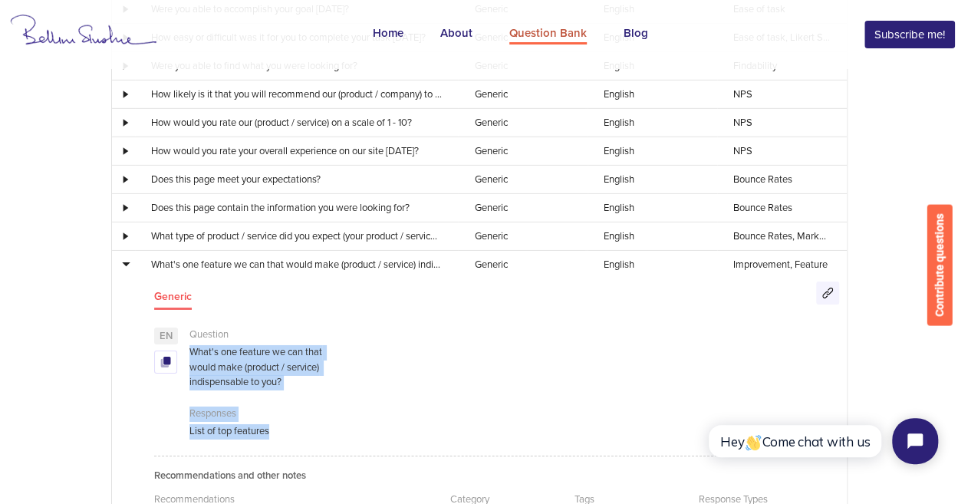
drag, startPoint x: 189, startPoint y: 328, endPoint x: 288, endPoint y: 408, distance: 127.0
click at [288, 408] on div "Question What's one feature we can that would make (product / service) indispen…" at bounding box center [269, 389] width 183 height 122
copy div "What's one feature we can that would make (product / service) indispensable to …"
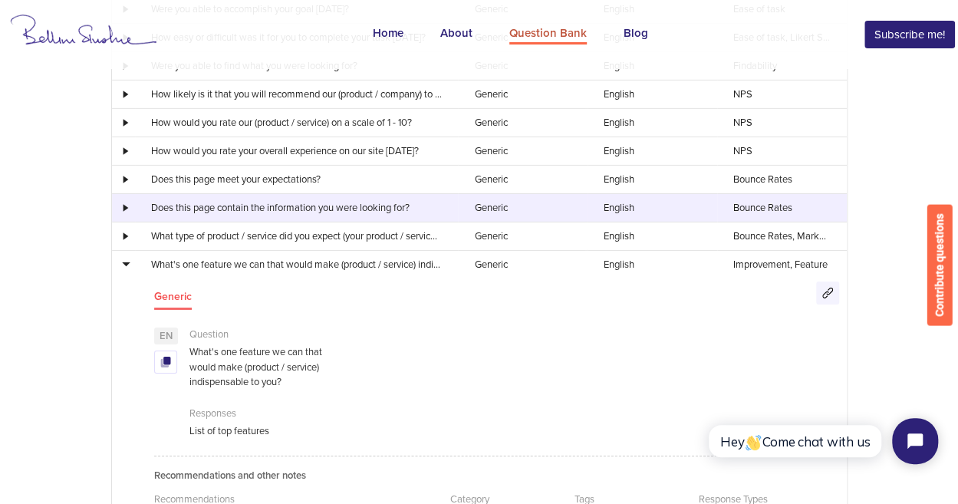
click at [123, 204] on div at bounding box center [123, 208] width 21 height 8
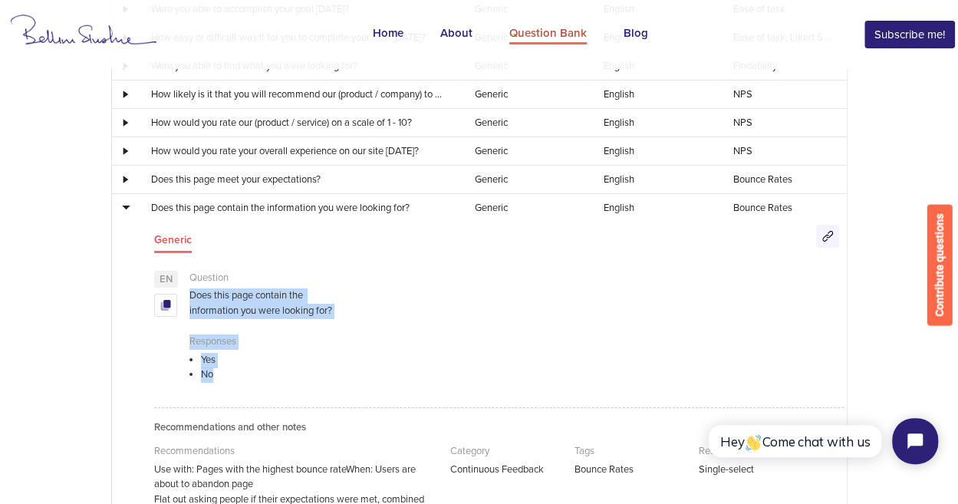
drag, startPoint x: 186, startPoint y: 273, endPoint x: 259, endPoint y: 363, distance: 115.1
click at [259, 363] on div "Question Does this page contain the information you were looking for? Responses…" at bounding box center [269, 336] width 183 height 130
copy div "Does this page contain the information you were looking for? Responses Yes No"
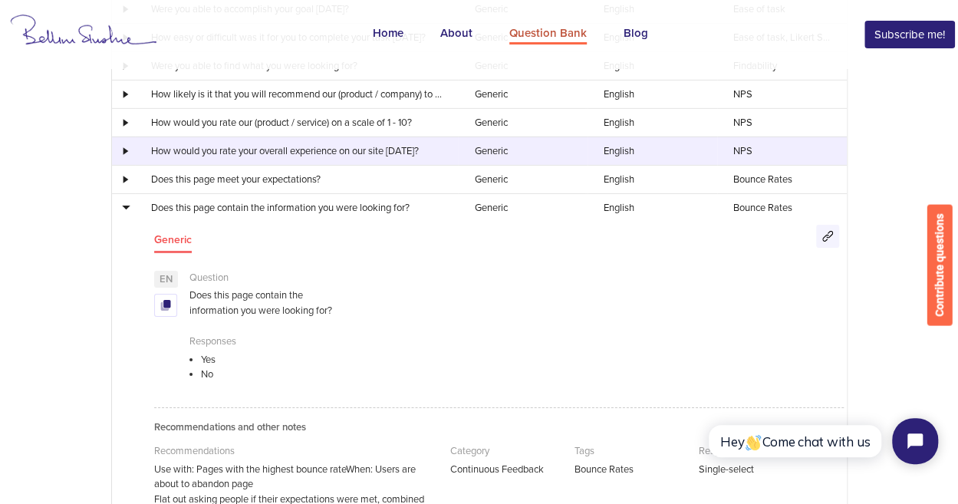
click at [121, 137] on td at bounding box center [123, 151] width 23 height 28
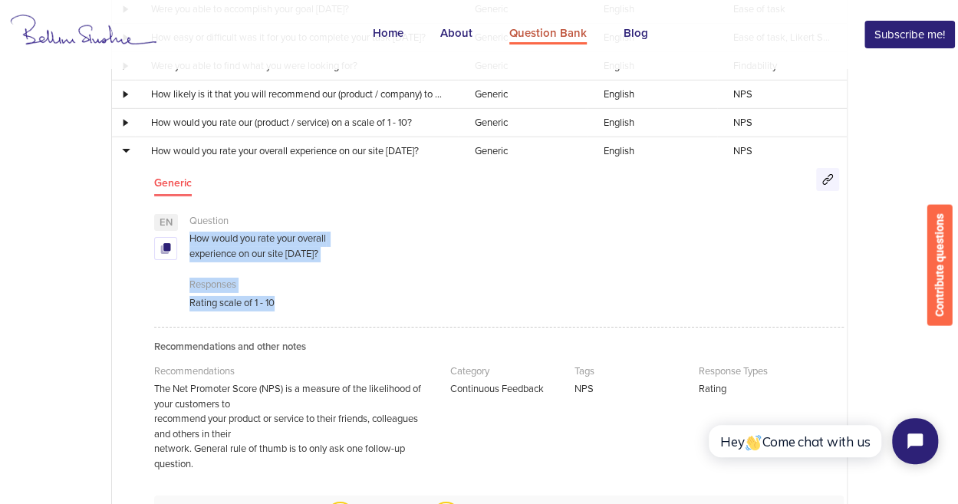
drag, startPoint x: 288, startPoint y: 287, endPoint x: 189, endPoint y: 223, distance: 117.7
click at [189, 223] on div "Question How would you rate your overall experience on our site [DATE]? Respons…" at bounding box center [269, 267] width 183 height 107
copy div "How would you rate your overall experience on our site [DATE]? Responses Rating…"
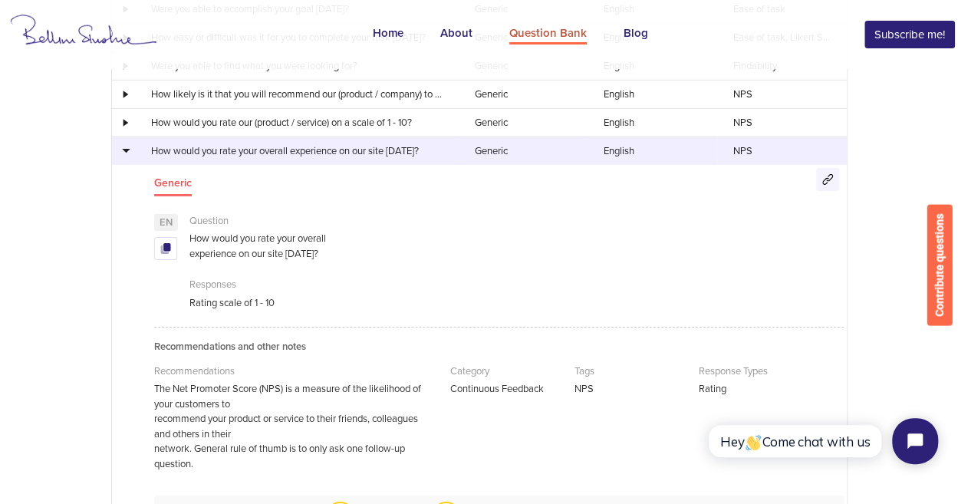
click at [128, 147] on div at bounding box center [123, 151] width 21 height 8
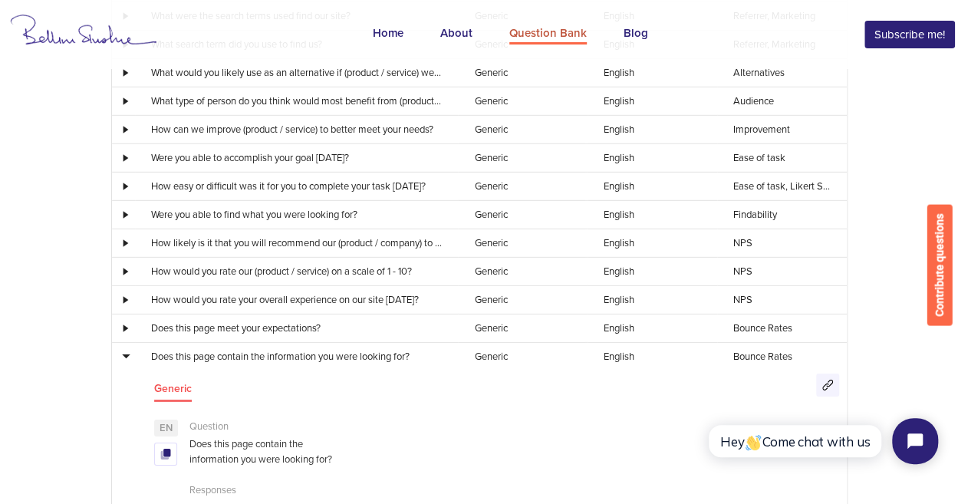
scroll to position [2219, 0]
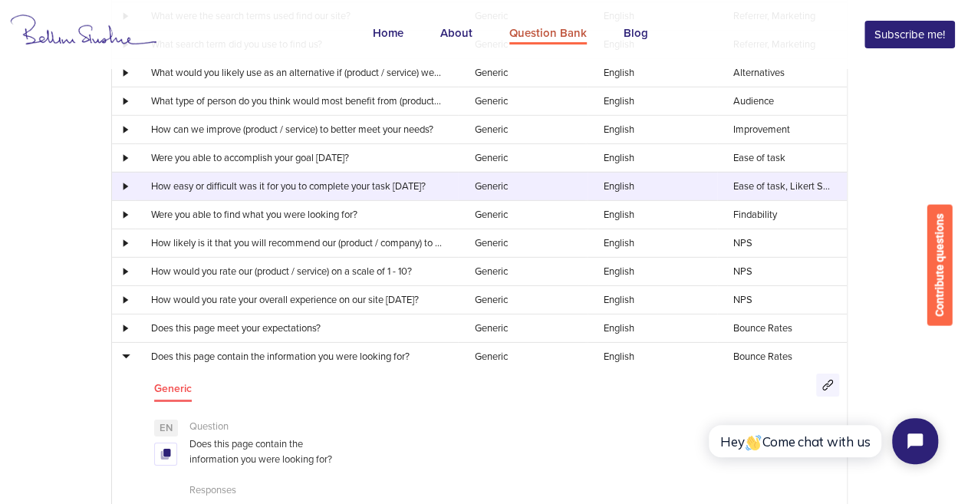
click at [125, 183] on div at bounding box center [123, 187] width 21 height 8
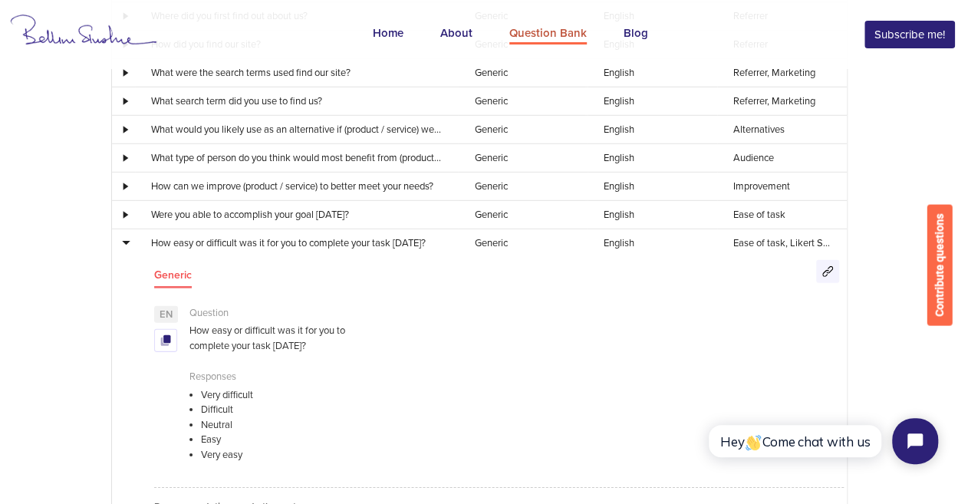
scroll to position [2113, 0]
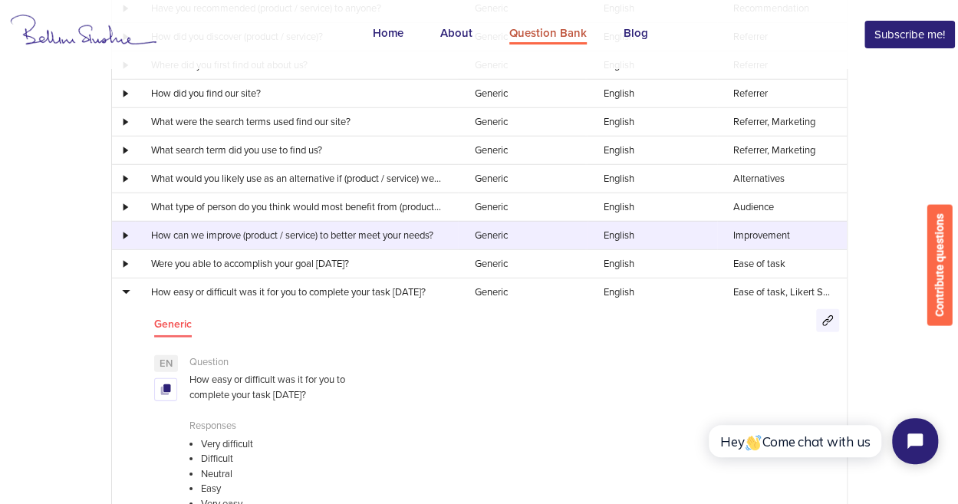
click at [120, 232] on div at bounding box center [123, 236] width 21 height 8
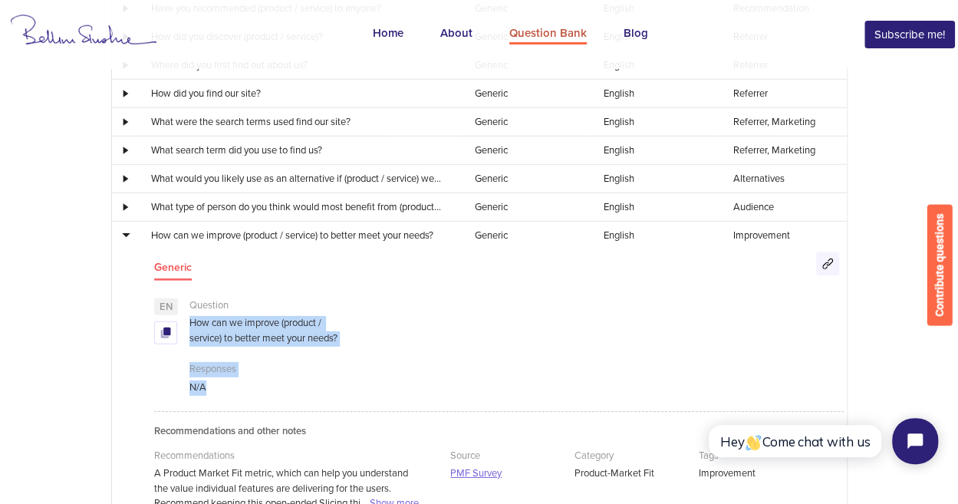
drag, startPoint x: 220, startPoint y: 372, endPoint x: 188, endPoint y: 303, distance: 76.2
click at [188, 303] on div "Question How can we improve (product / service) to better meet your needs? Resp…" at bounding box center [269, 351] width 183 height 107
copy div "How can we improve (product / service) to better meet your needs? Responses N/A"
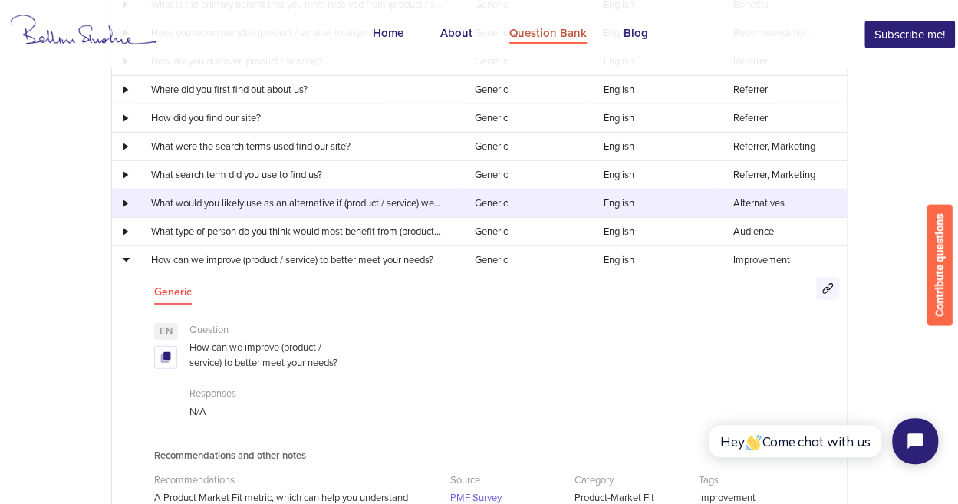
click at [127, 199] on div at bounding box center [123, 203] width 21 height 8
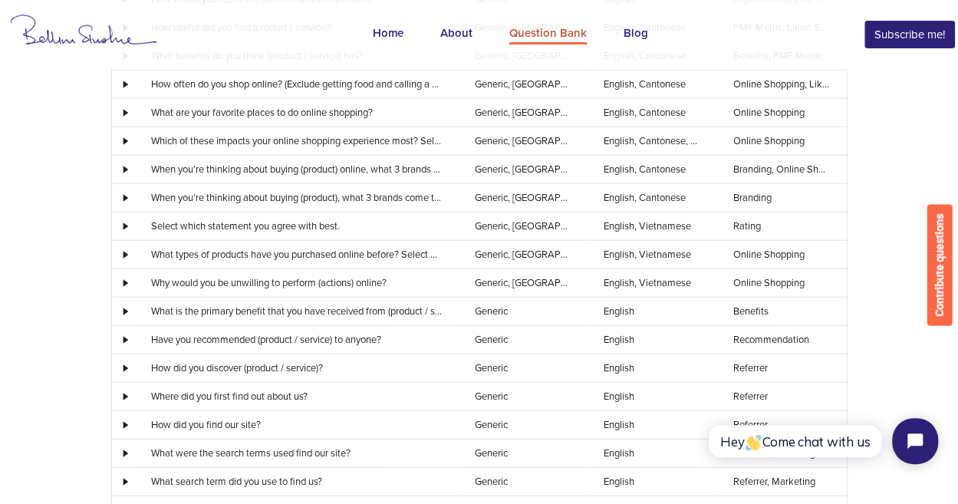
scroll to position [1778, 0]
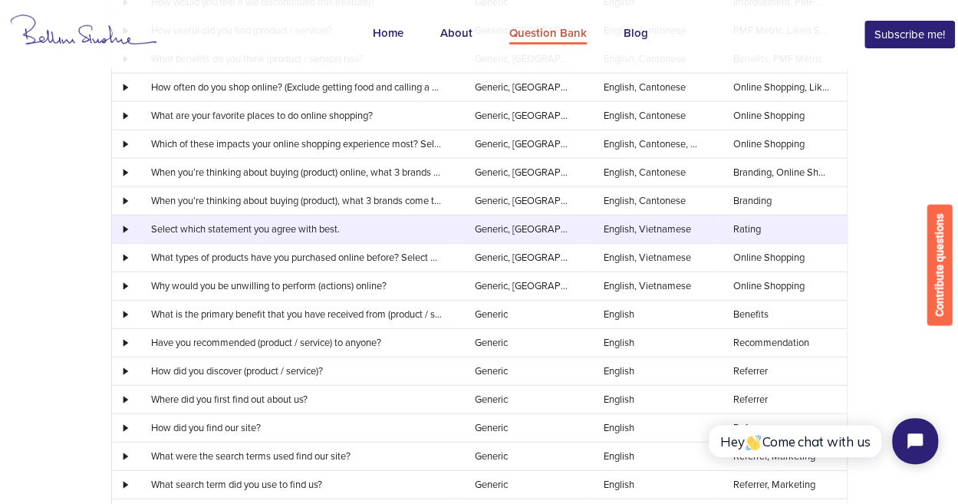
click at [120, 226] on div at bounding box center [123, 230] width 21 height 8
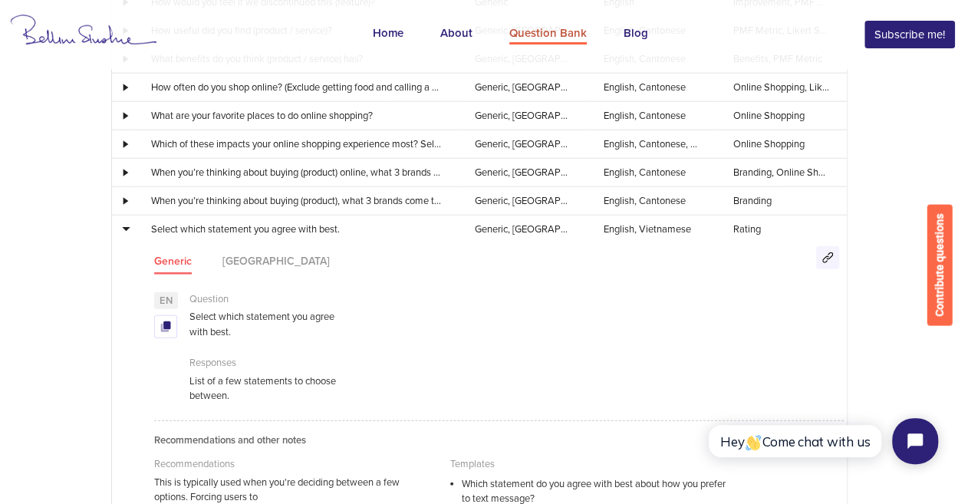
click at [241, 318] on p "Select which statement you agree with best." at bounding box center [269, 325] width 160 height 30
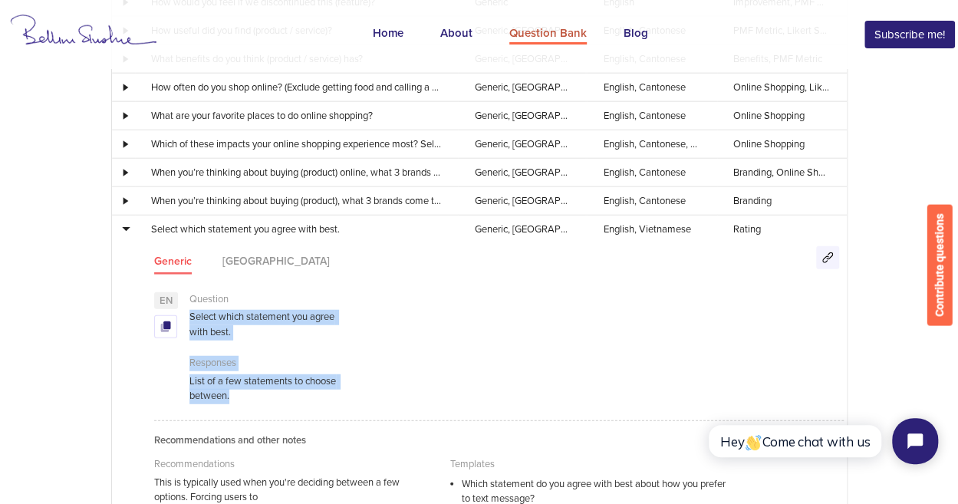
drag, startPoint x: 245, startPoint y: 386, endPoint x: 189, endPoint y: 298, distance: 103.9
click at [189, 298] on div "Question Select which statement you agree with best. Responses List of a few st…" at bounding box center [269, 353] width 183 height 122
copy div "Select which statement you agree with best. Responses List of a few statements …"
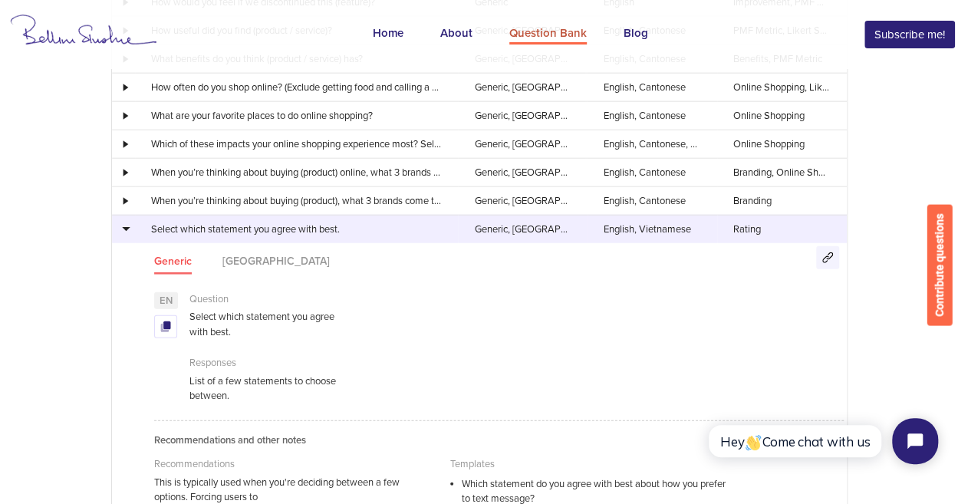
click at [124, 215] on td at bounding box center [123, 229] width 23 height 28
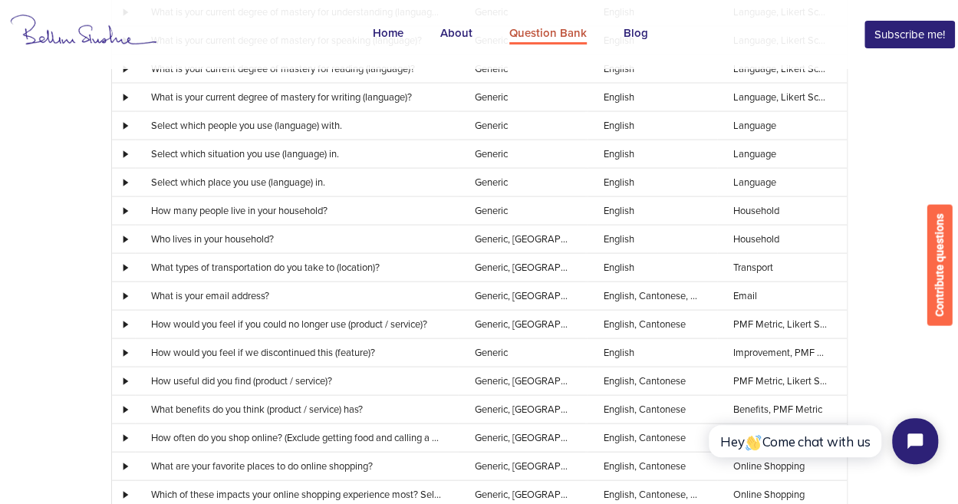
scroll to position [1427, 0]
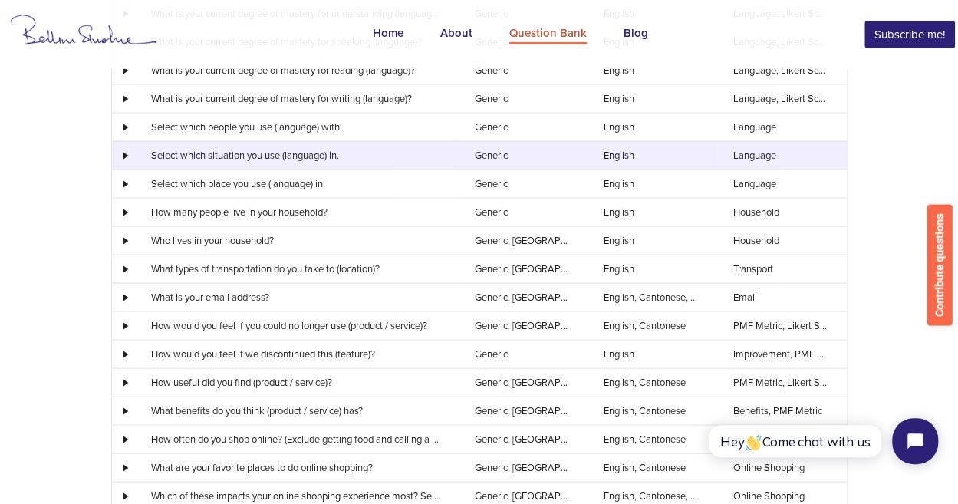
click at [126, 151] on div at bounding box center [123, 155] width 21 height 8
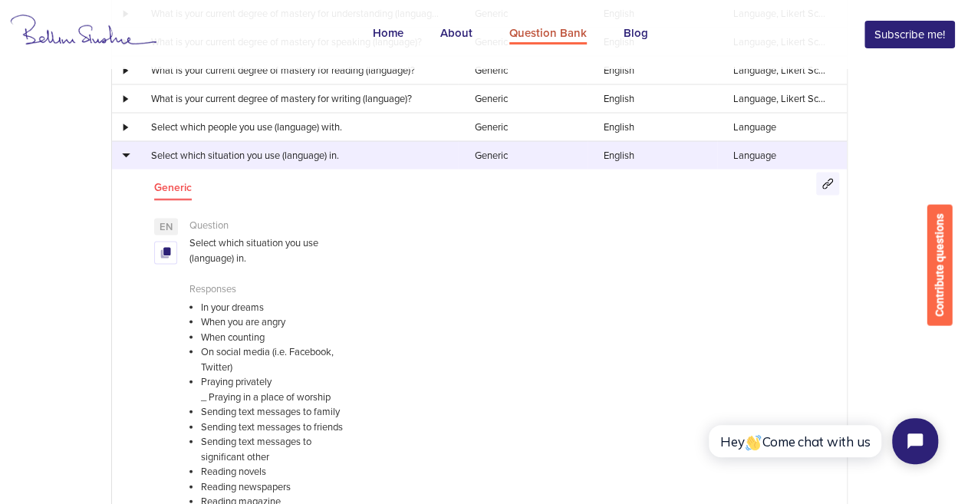
click at [124, 147] on td at bounding box center [123, 154] width 23 height 28
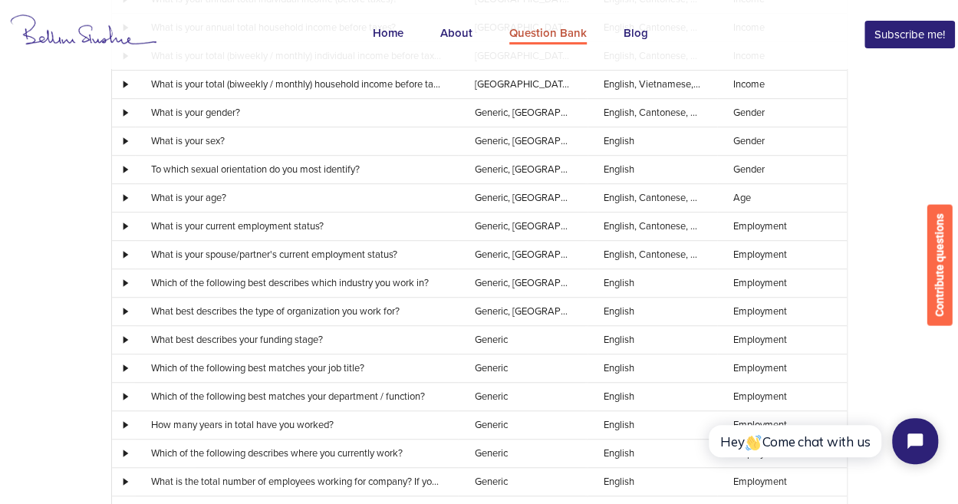
scroll to position [0, 0]
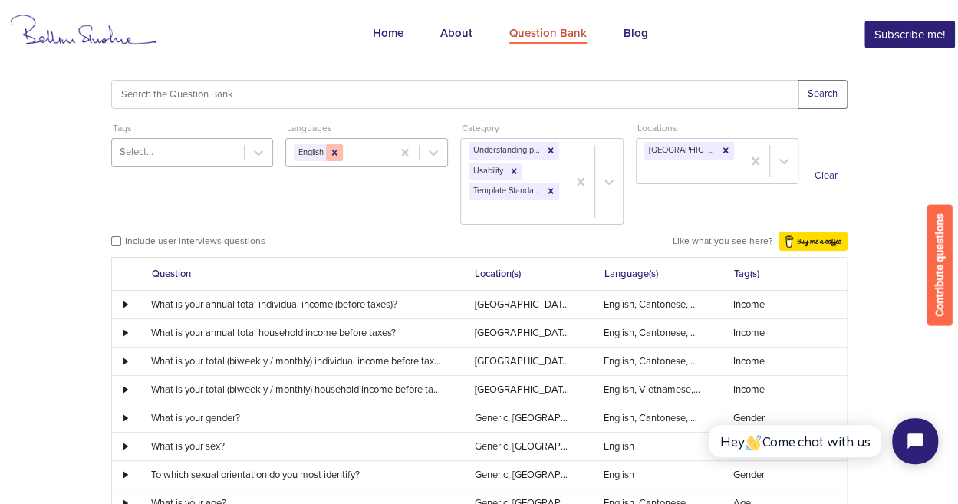
click at [340, 151] on icon at bounding box center [334, 152] width 11 height 11
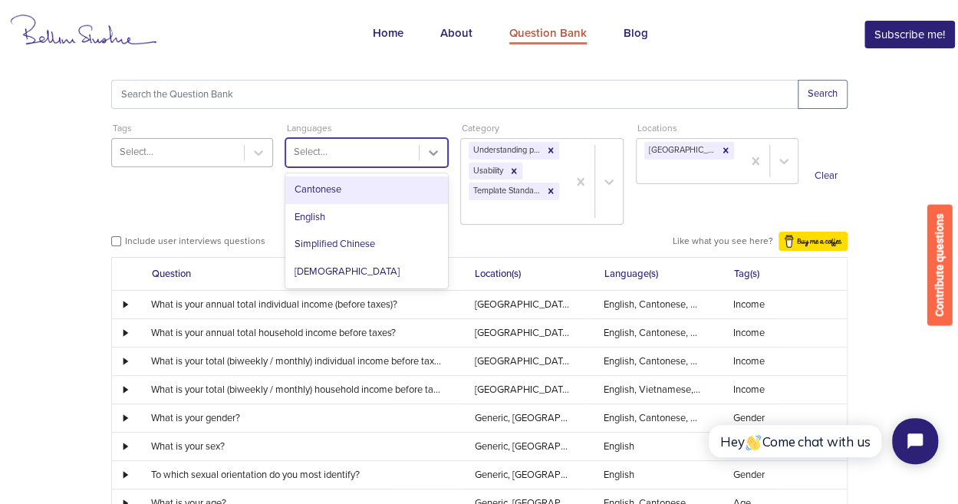
click at [432, 156] on icon at bounding box center [433, 152] width 15 height 15
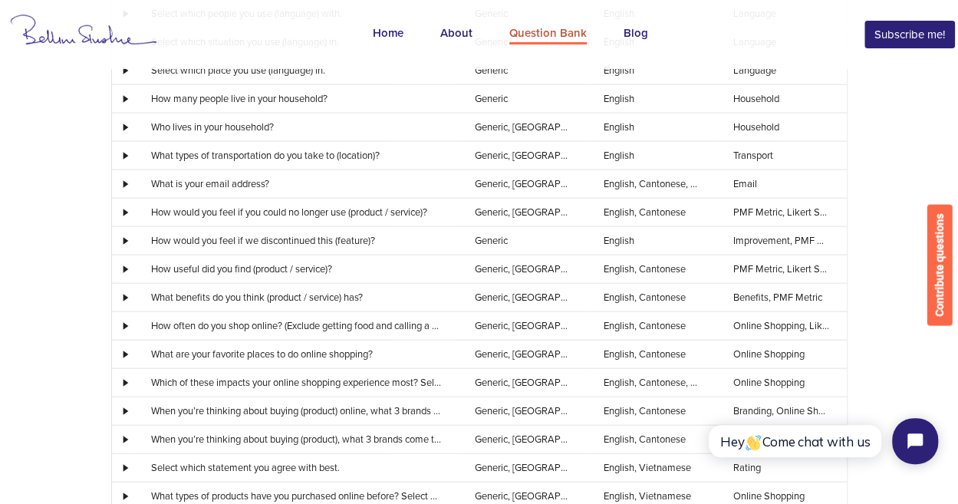
scroll to position [1541, 0]
